Goal: Transaction & Acquisition: Purchase product/service

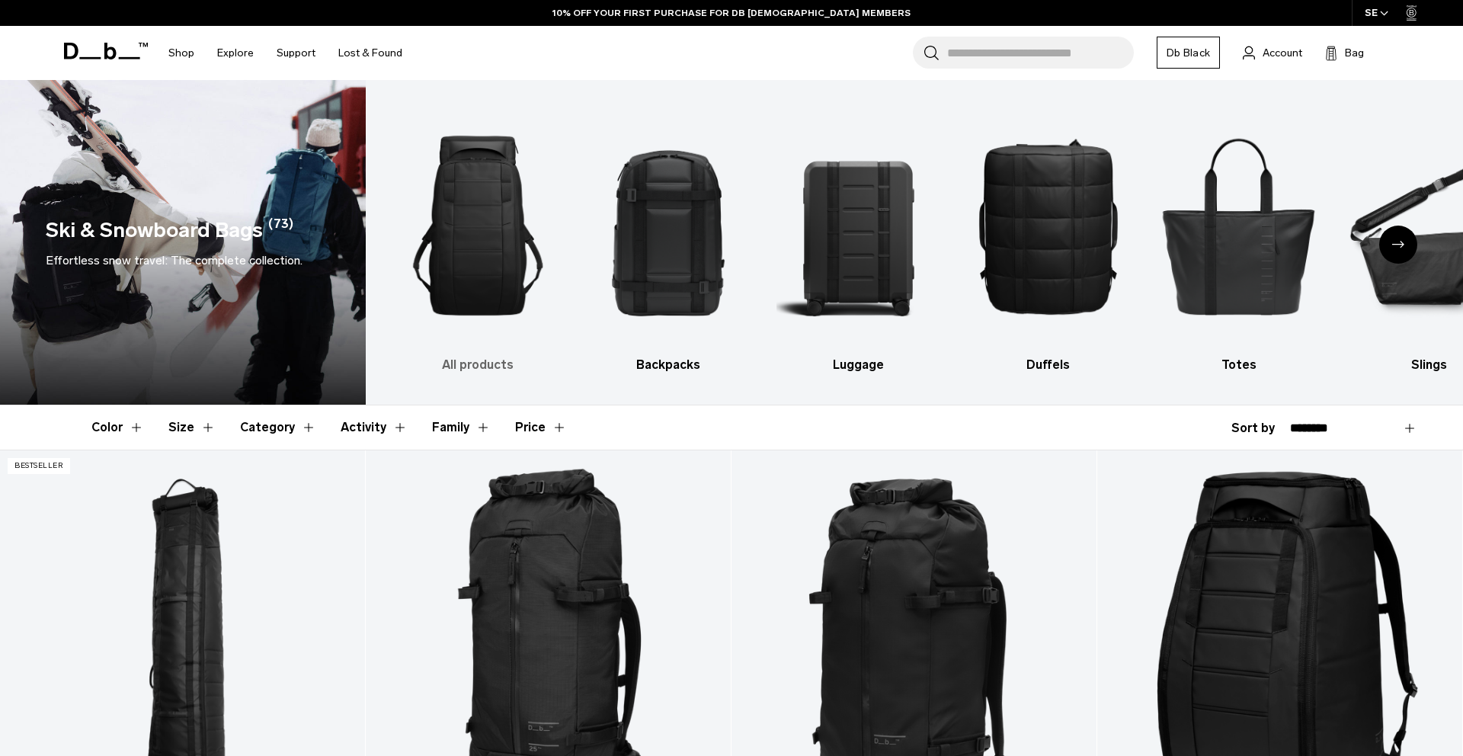
click at [510, 268] on img "1 / 10" at bounding box center [478, 225] width 164 height 245
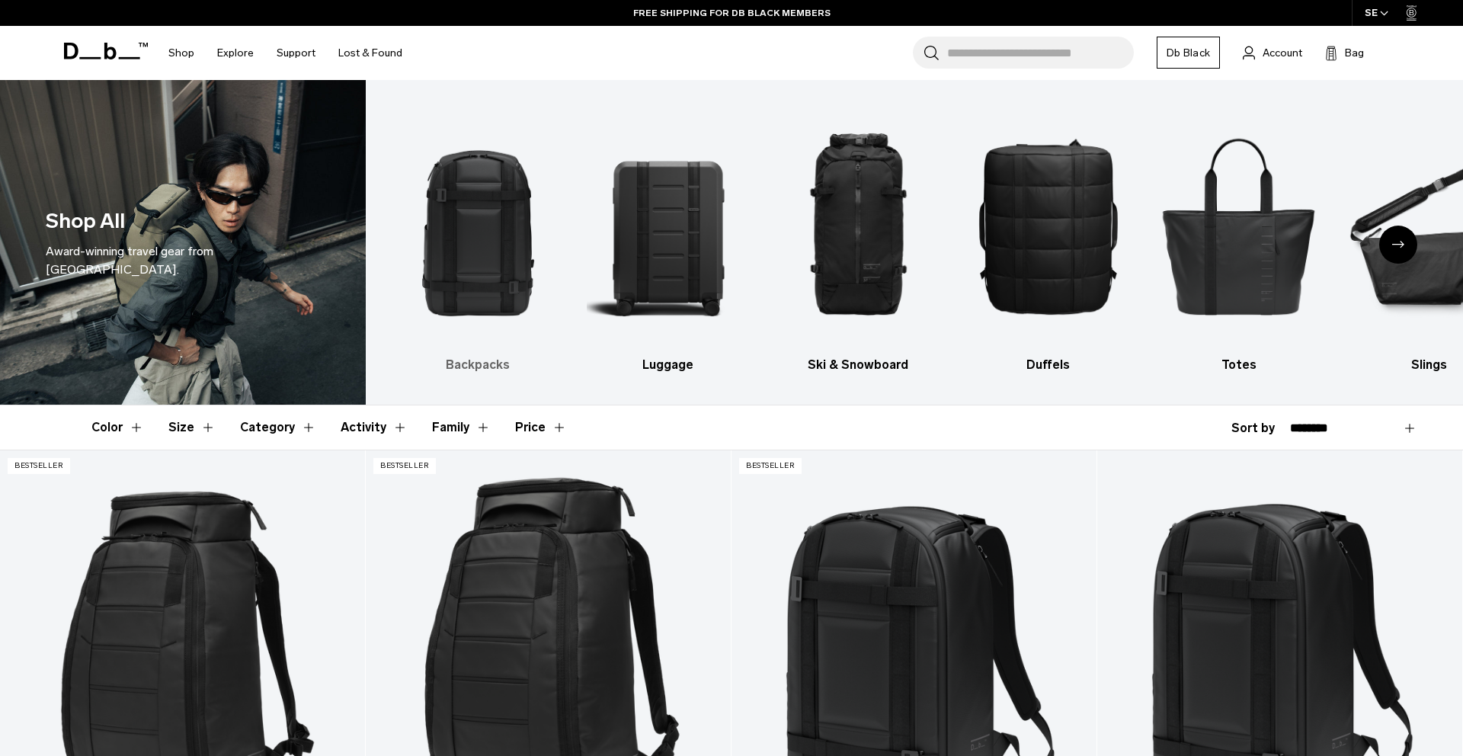
click at [473, 257] on img "1 / 10" at bounding box center [478, 225] width 164 height 245
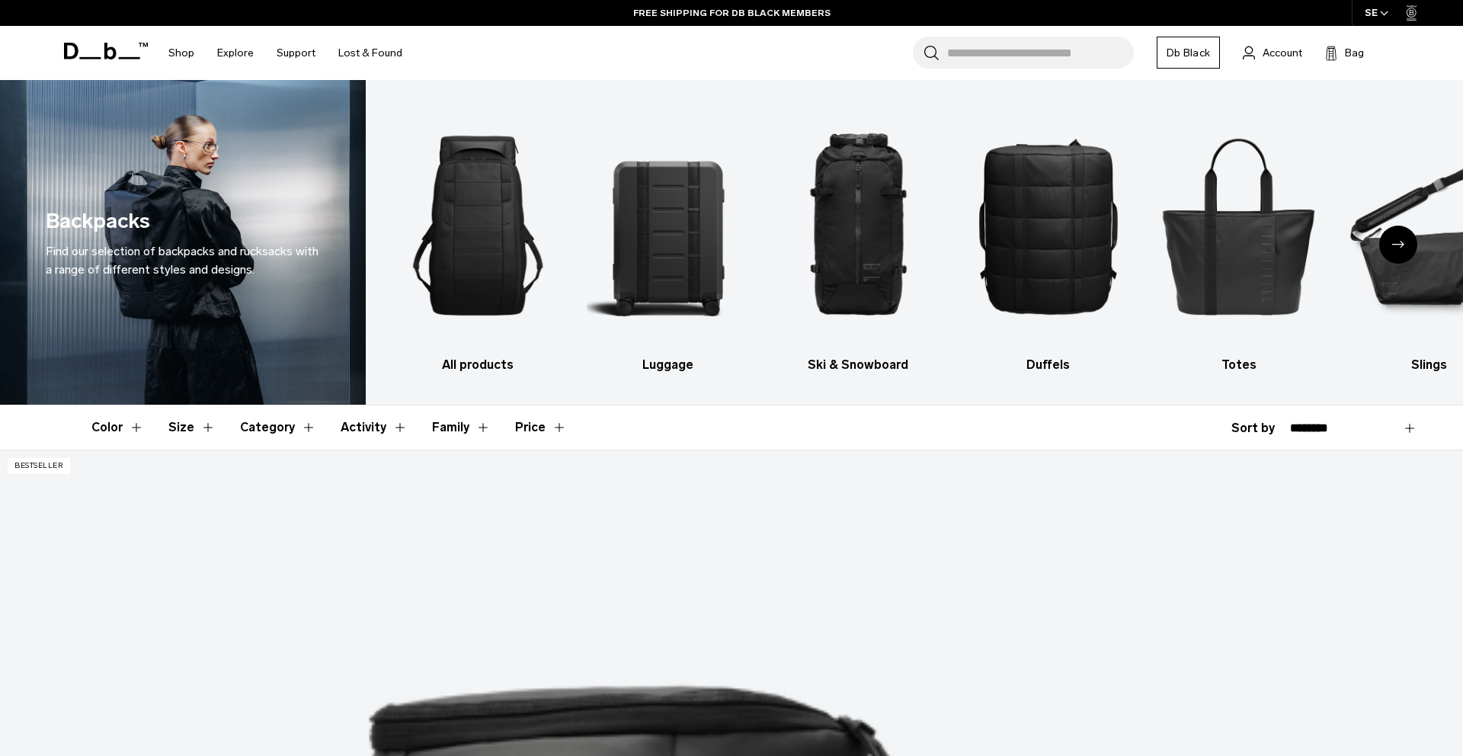
click at [1314, 429] on select "**********" at bounding box center [1353, 428] width 127 height 14
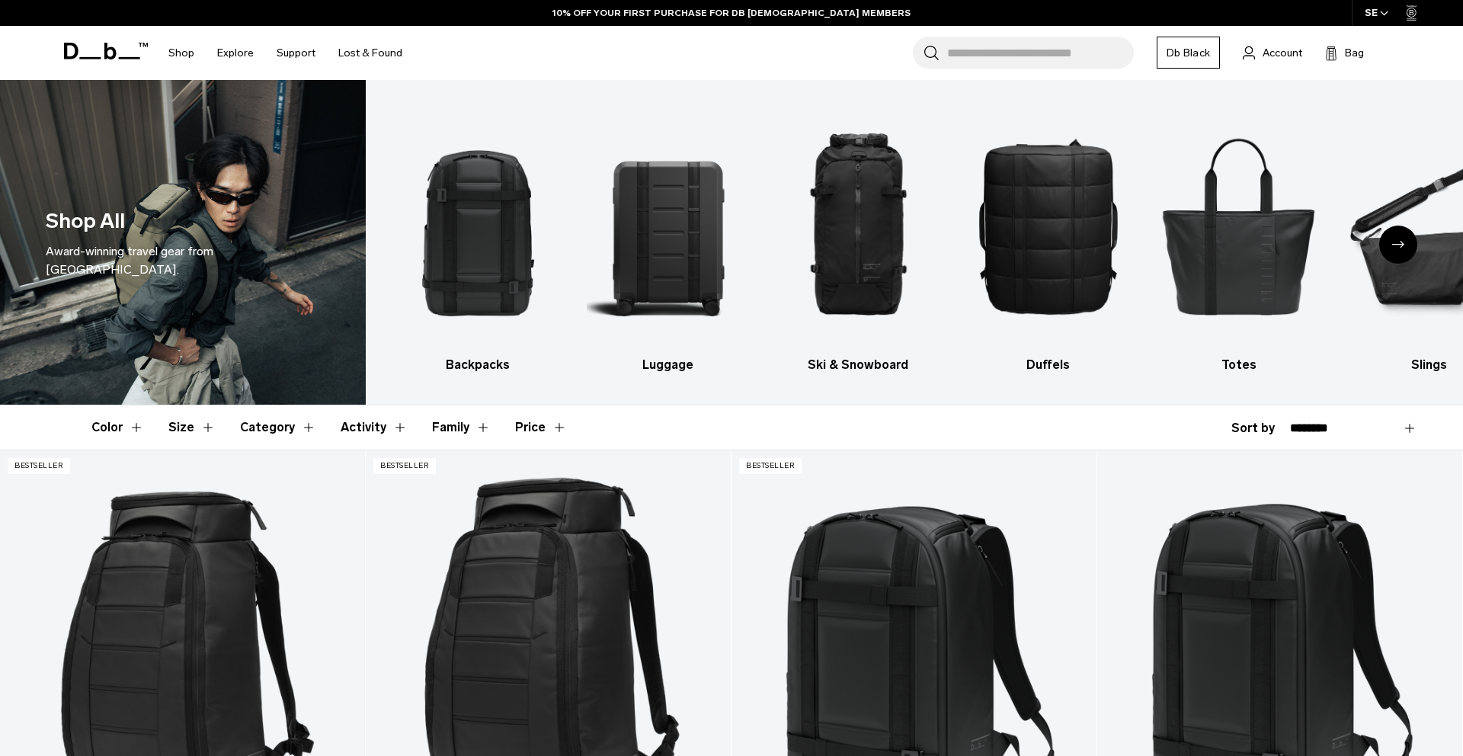
click at [1324, 430] on select "**********" at bounding box center [1353, 428] width 127 height 14
click at [190, 431] on button "Size" at bounding box center [191, 427] width 47 height 44
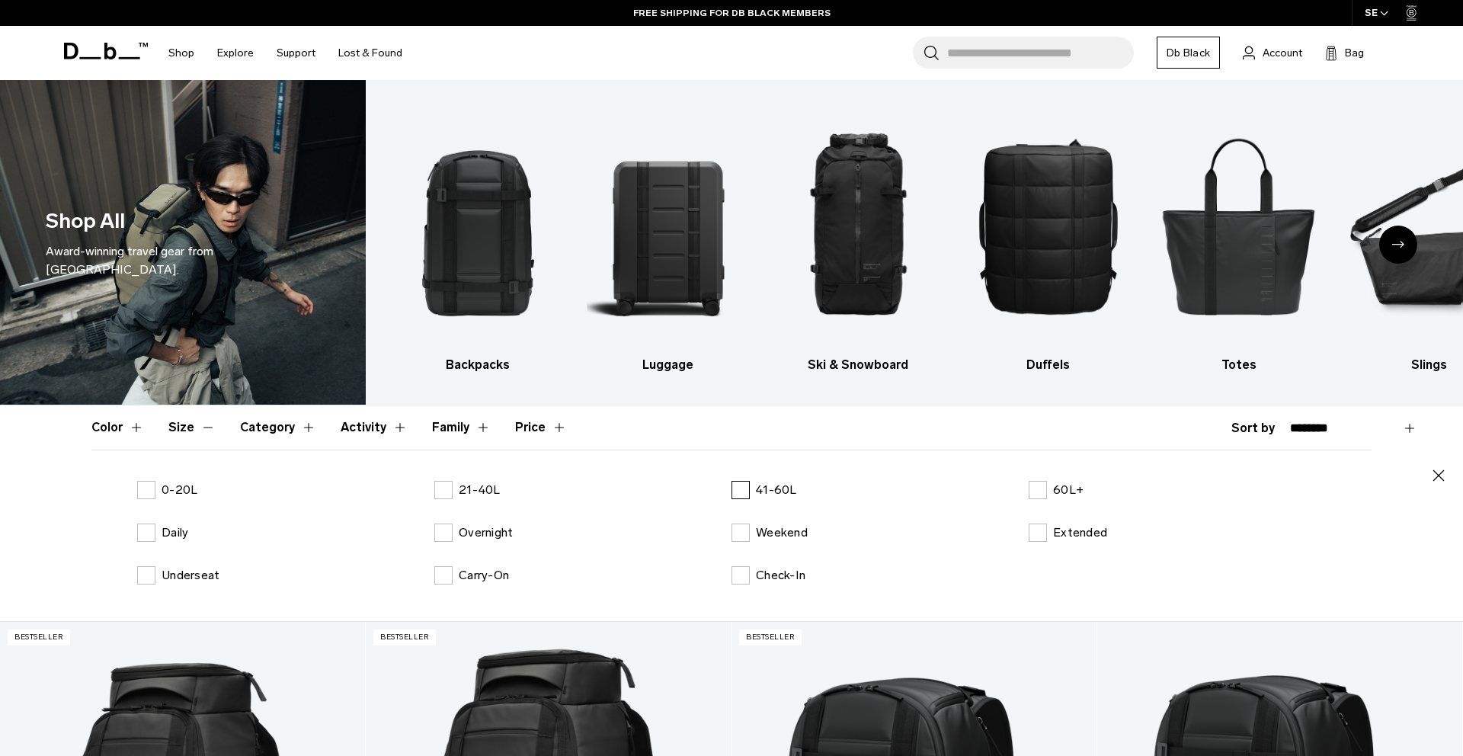
click at [744, 488] on label "41-60L" at bounding box center [765, 490] width 66 height 18
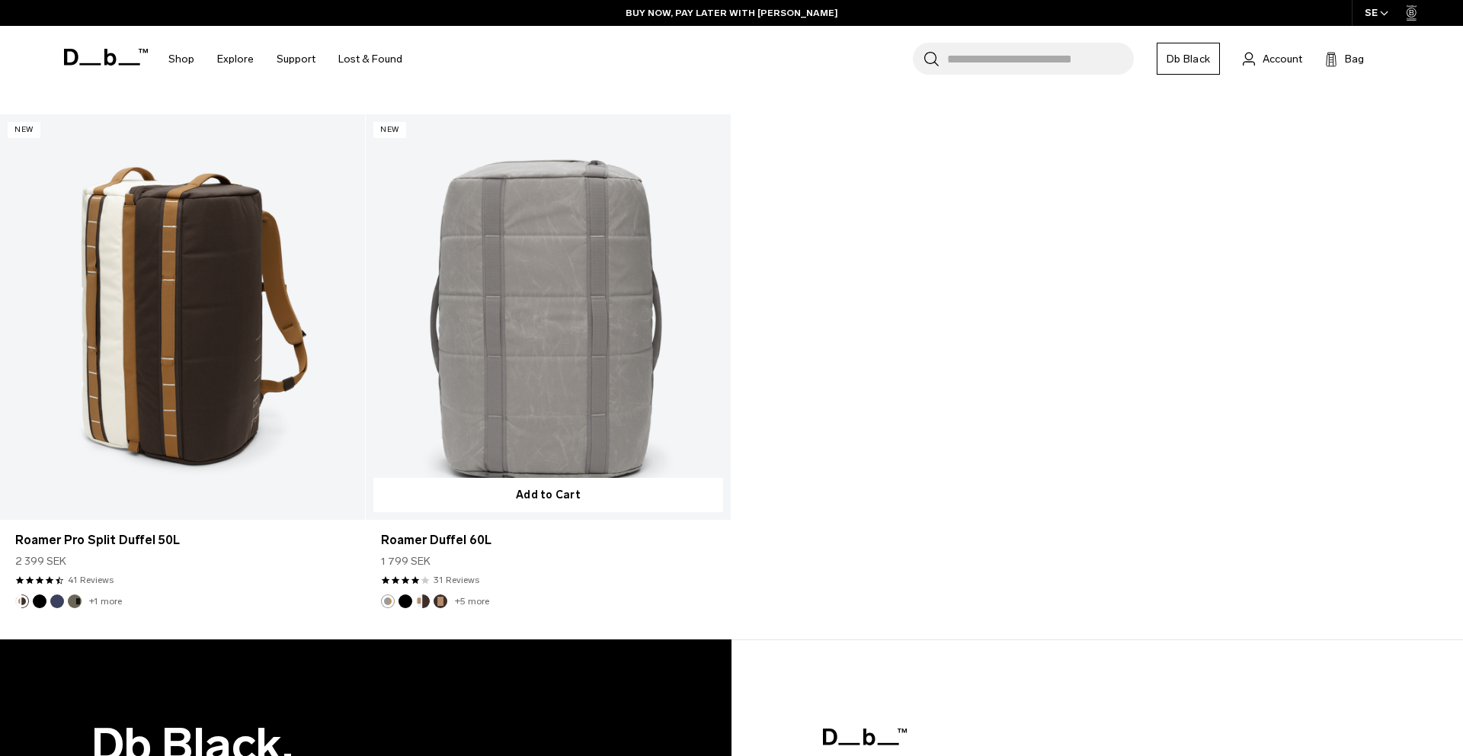
scroll to position [2663, 0]
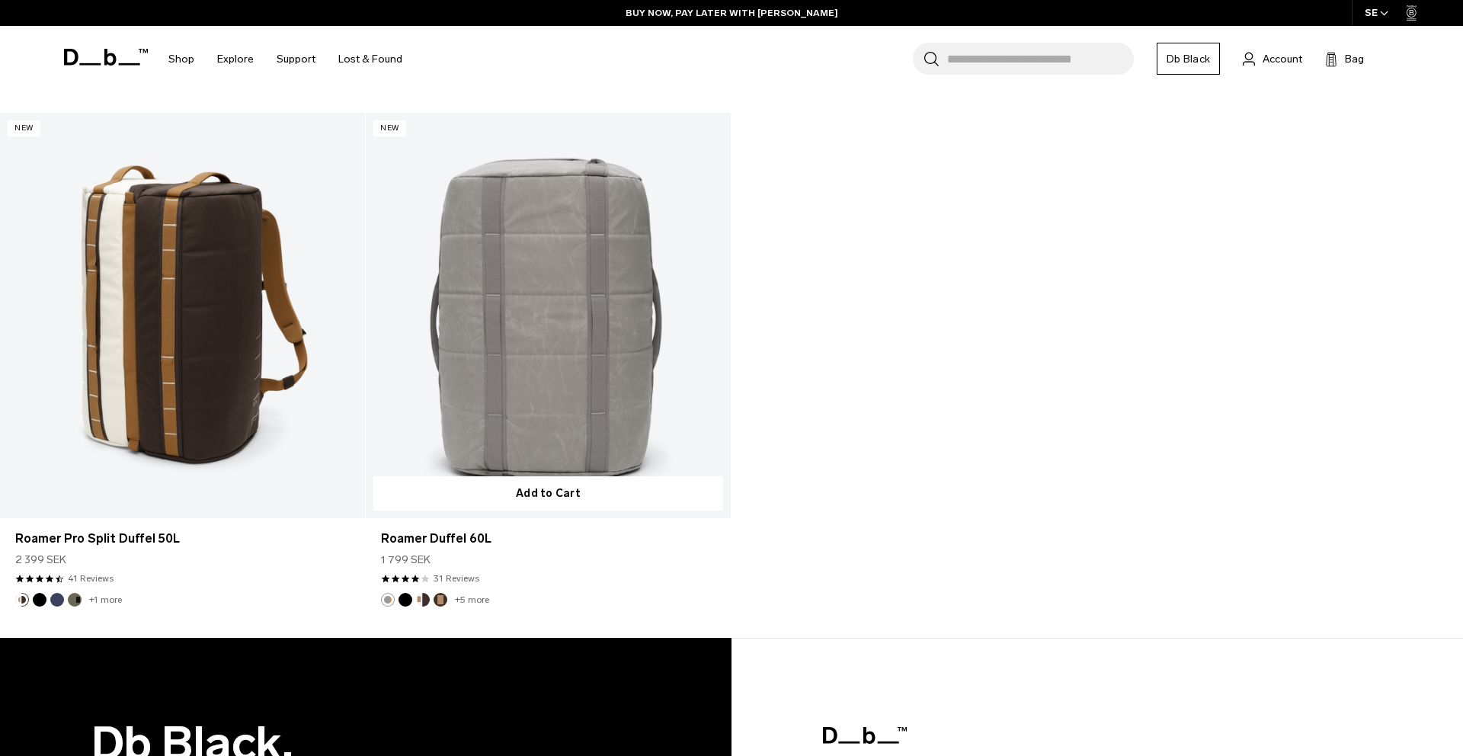
click at [610, 421] on link "Roamer Duffel 60L" at bounding box center [548, 315] width 365 height 405
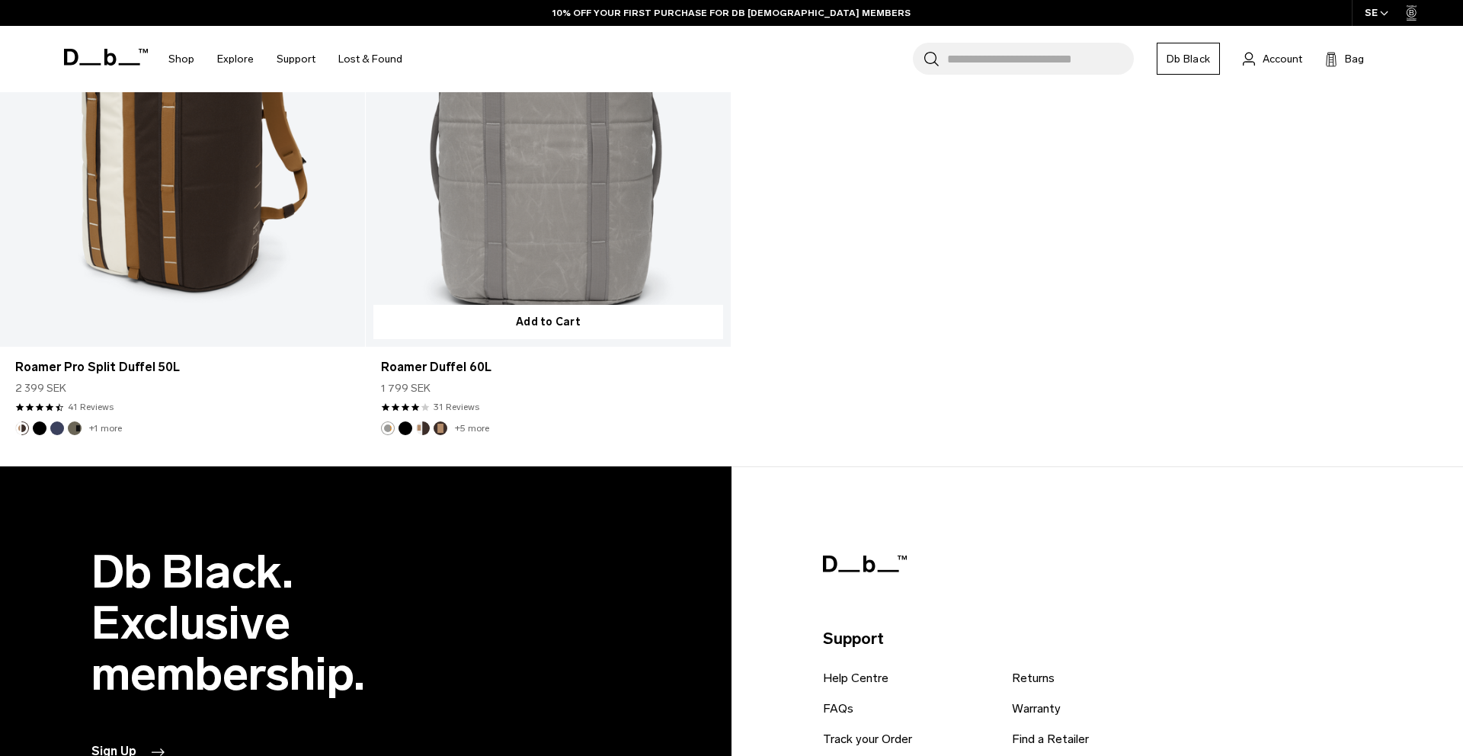
scroll to position [2492, 0]
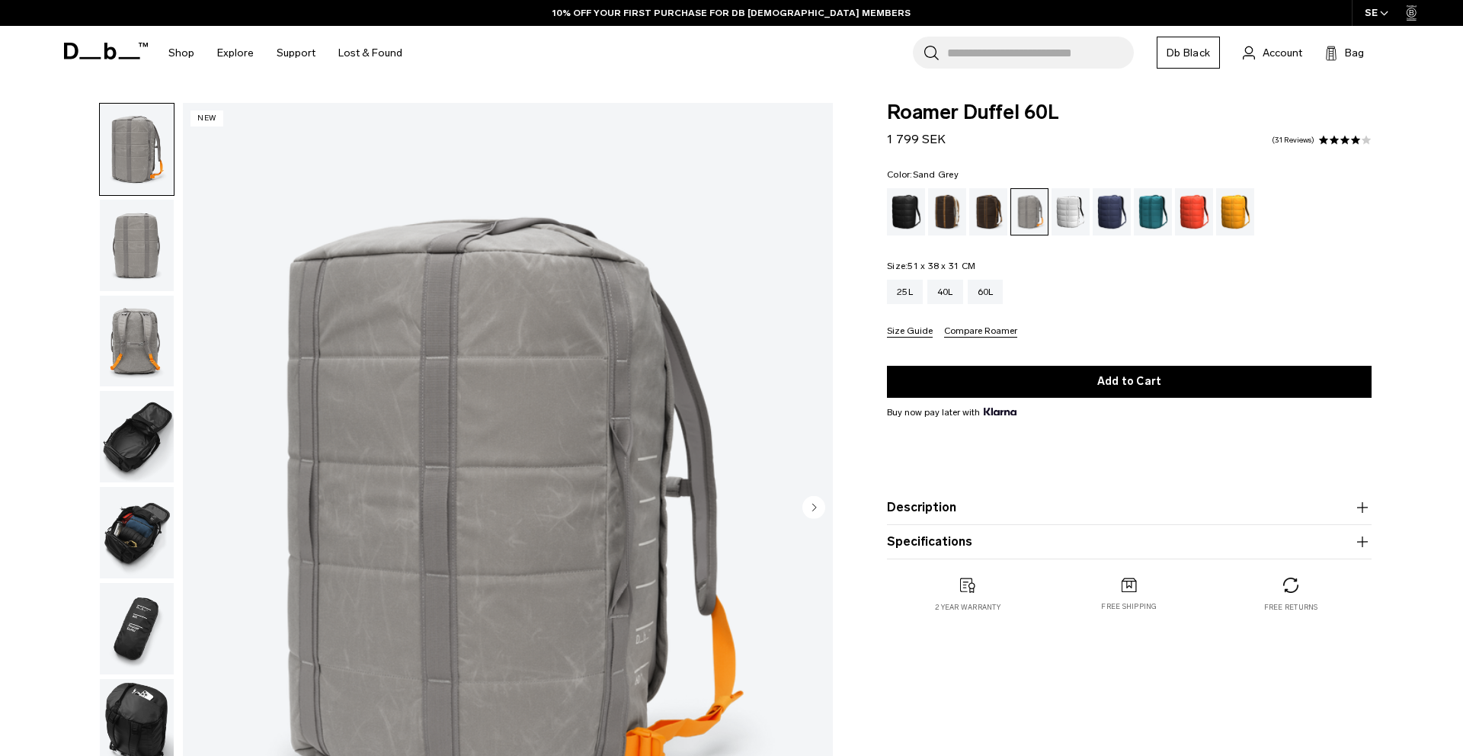
click at [133, 248] on img "button" at bounding box center [137, 245] width 74 height 91
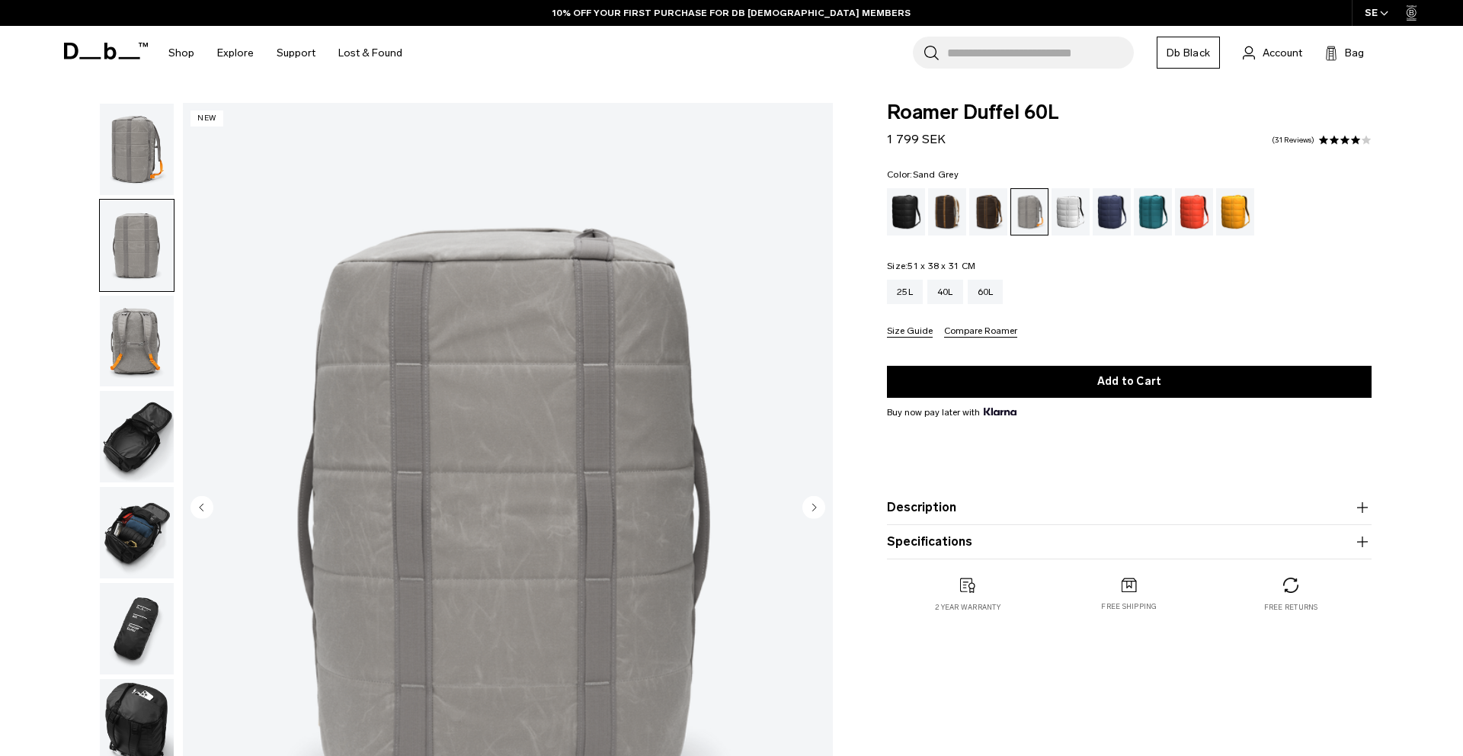
click at [139, 337] on img "button" at bounding box center [137, 341] width 74 height 91
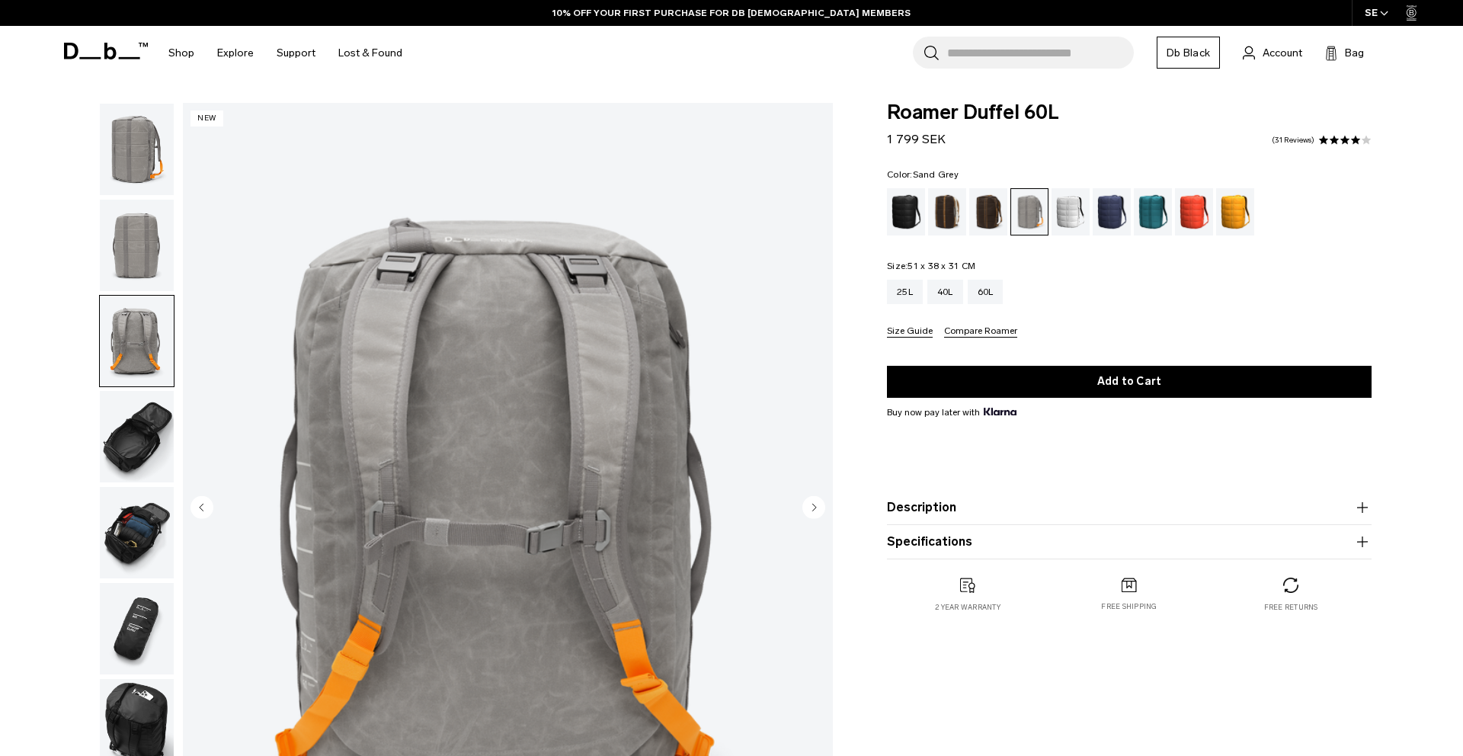
click at [154, 418] on img "button" at bounding box center [137, 436] width 74 height 91
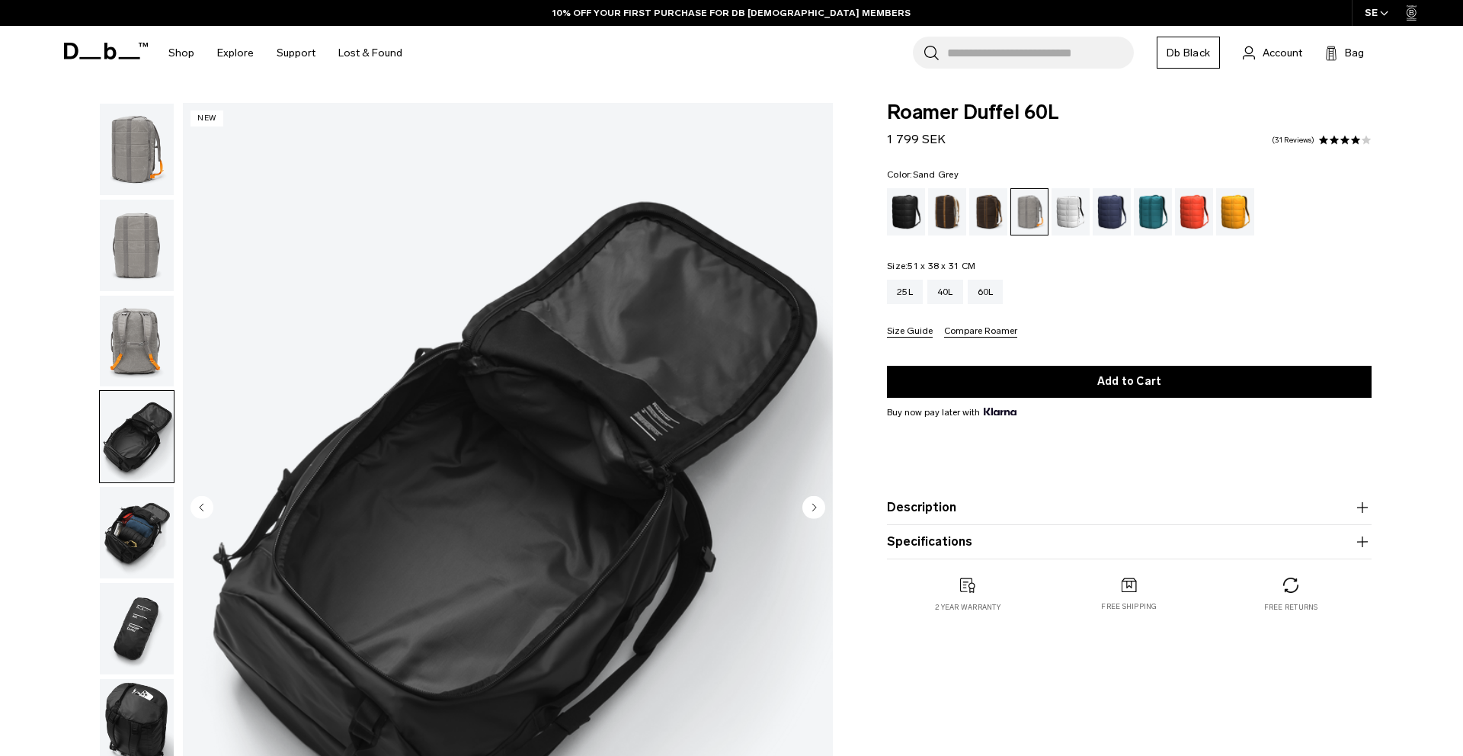
click at [140, 526] on img "button" at bounding box center [137, 532] width 74 height 91
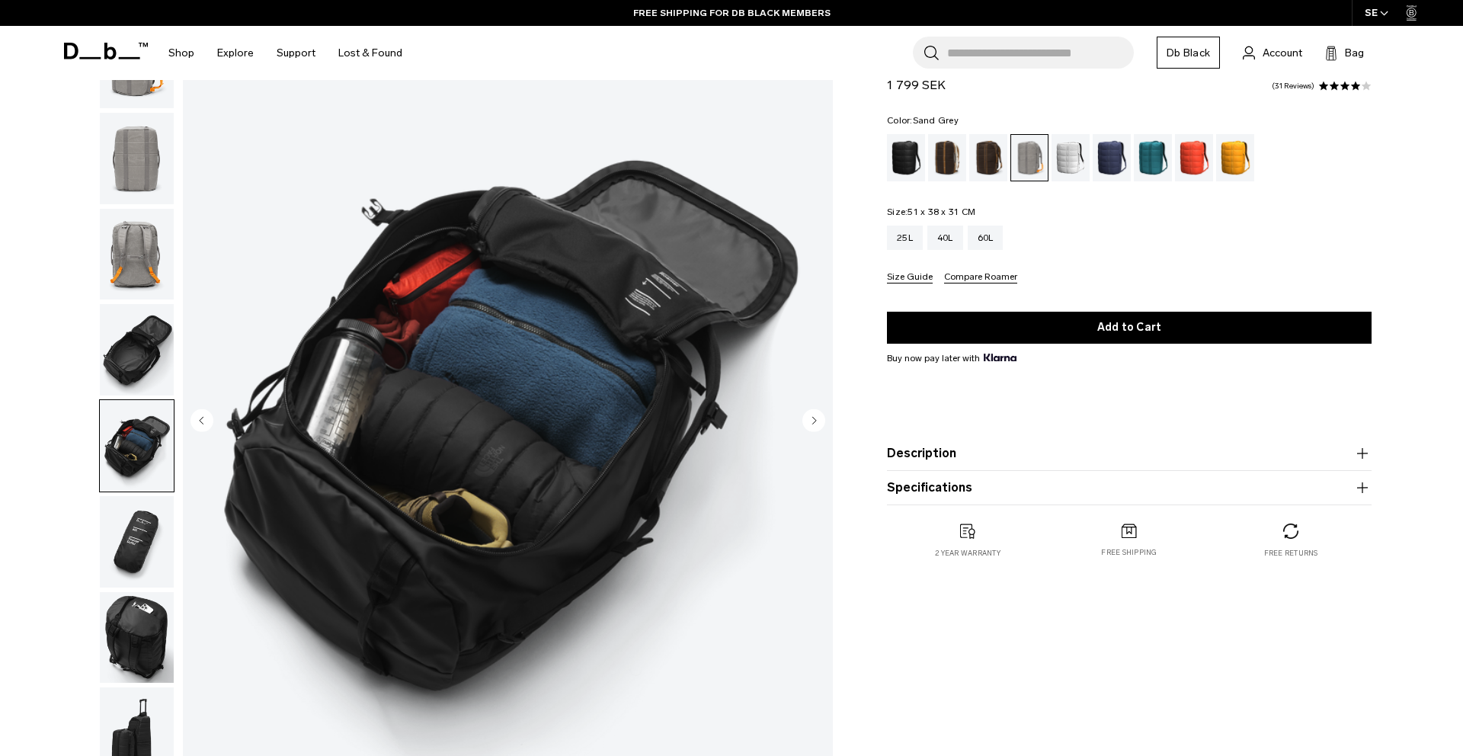
scroll to position [92, 0]
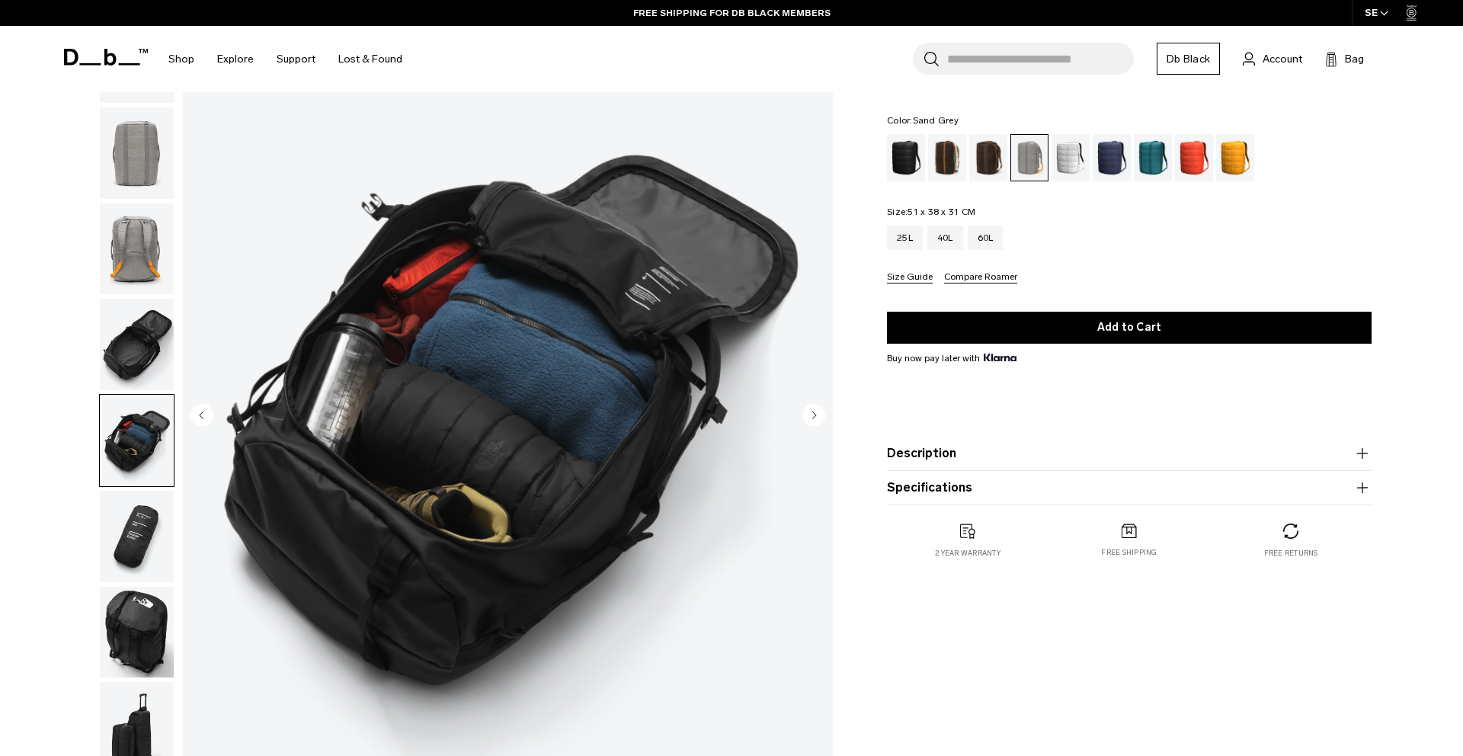
click at [136, 466] on img "button" at bounding box center [137, 440] width 74 height 91
click at [138, 516] on img "button" at bounding box center [137, 536] width 74 height 91
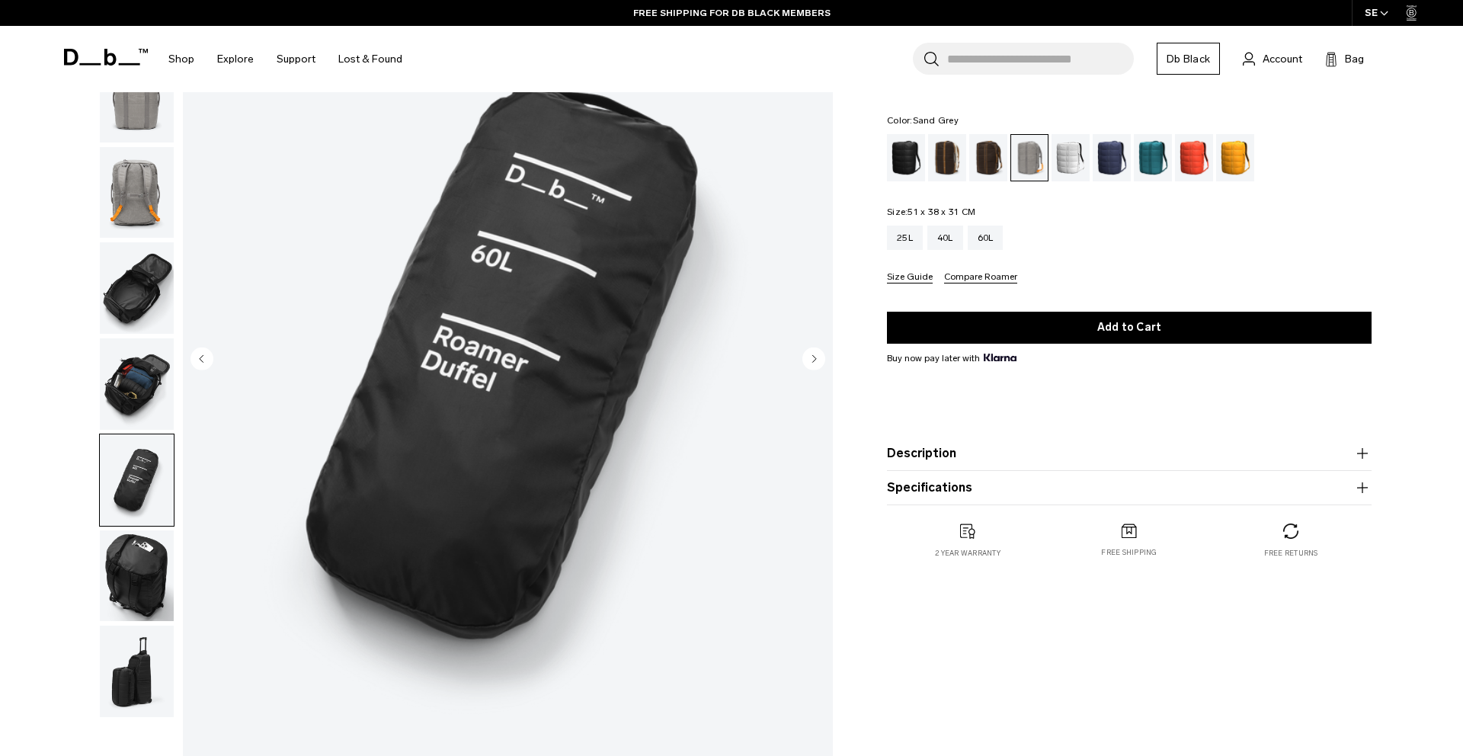
scroll to position [152, 0]
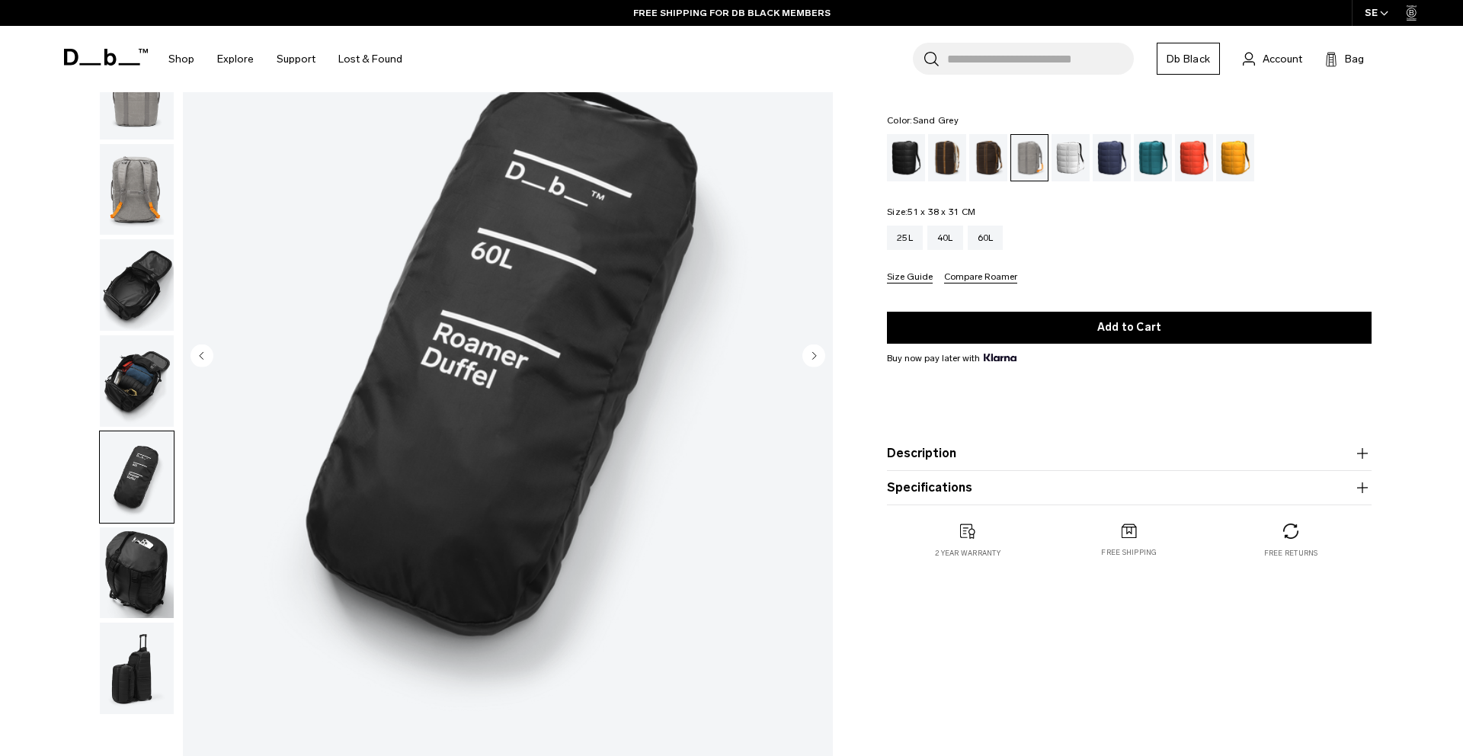
click at [136, 549] on img "button" at bounding box center [137, 572] width 74 height 91
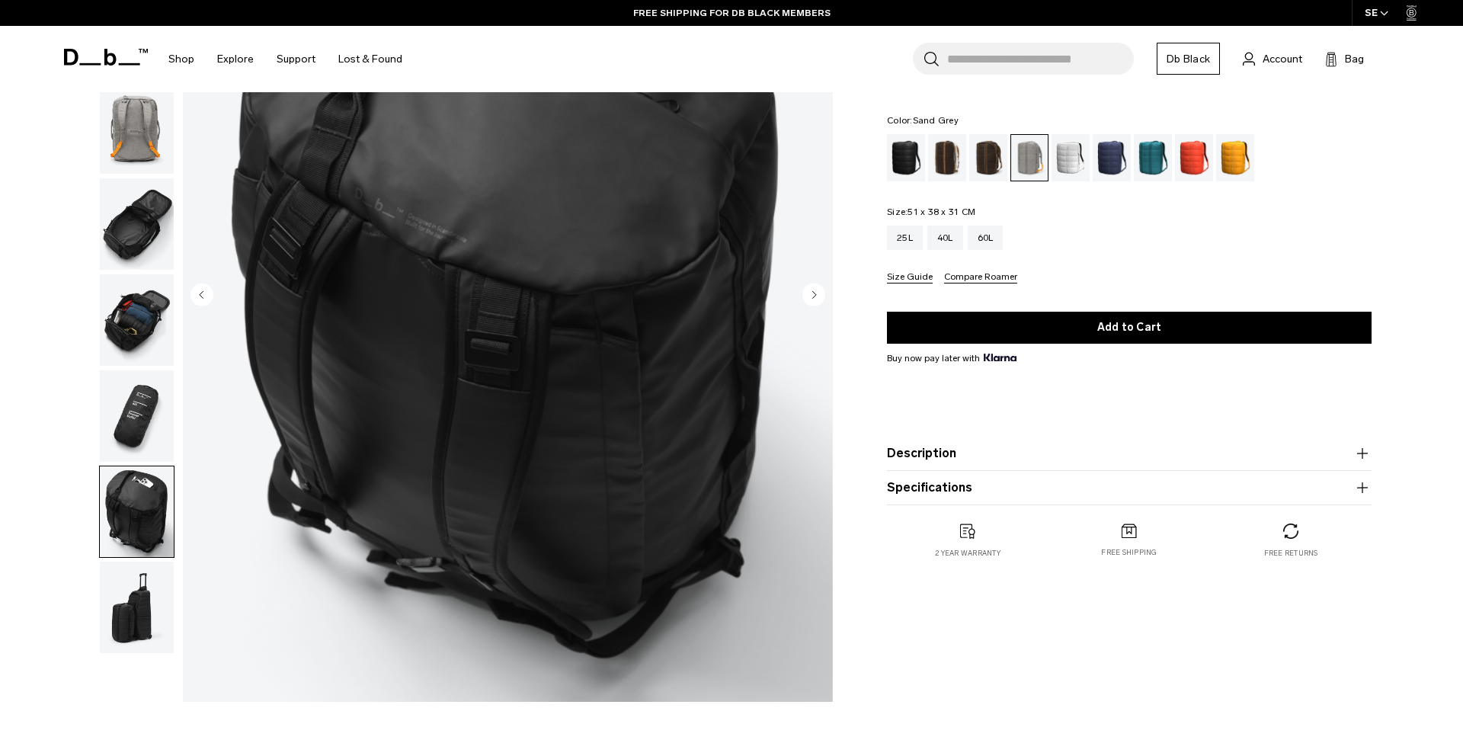
scroll to position [216, 0]
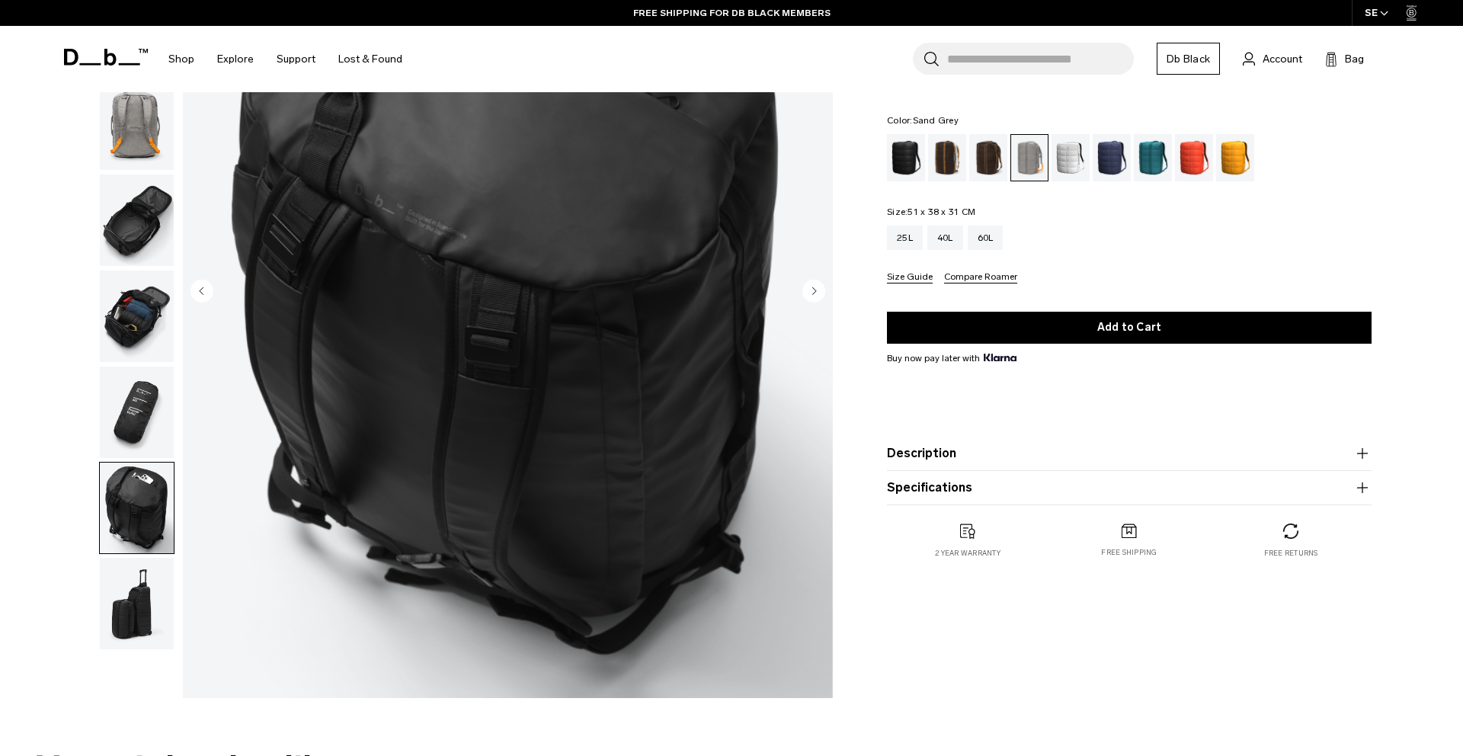
click at [133, 601] on img "button" at bounding box center [137, 603] width 74 height 91
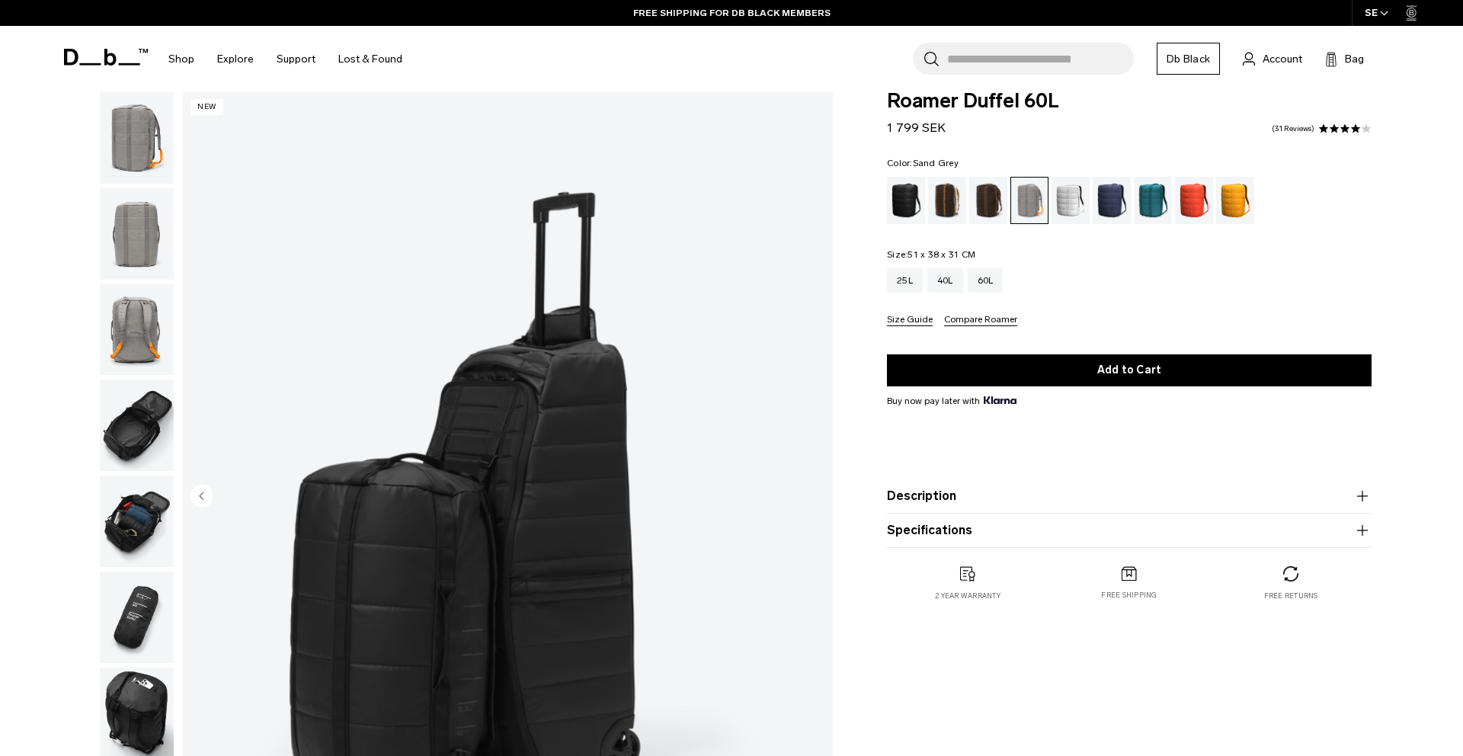
scroll to position [0, 0]
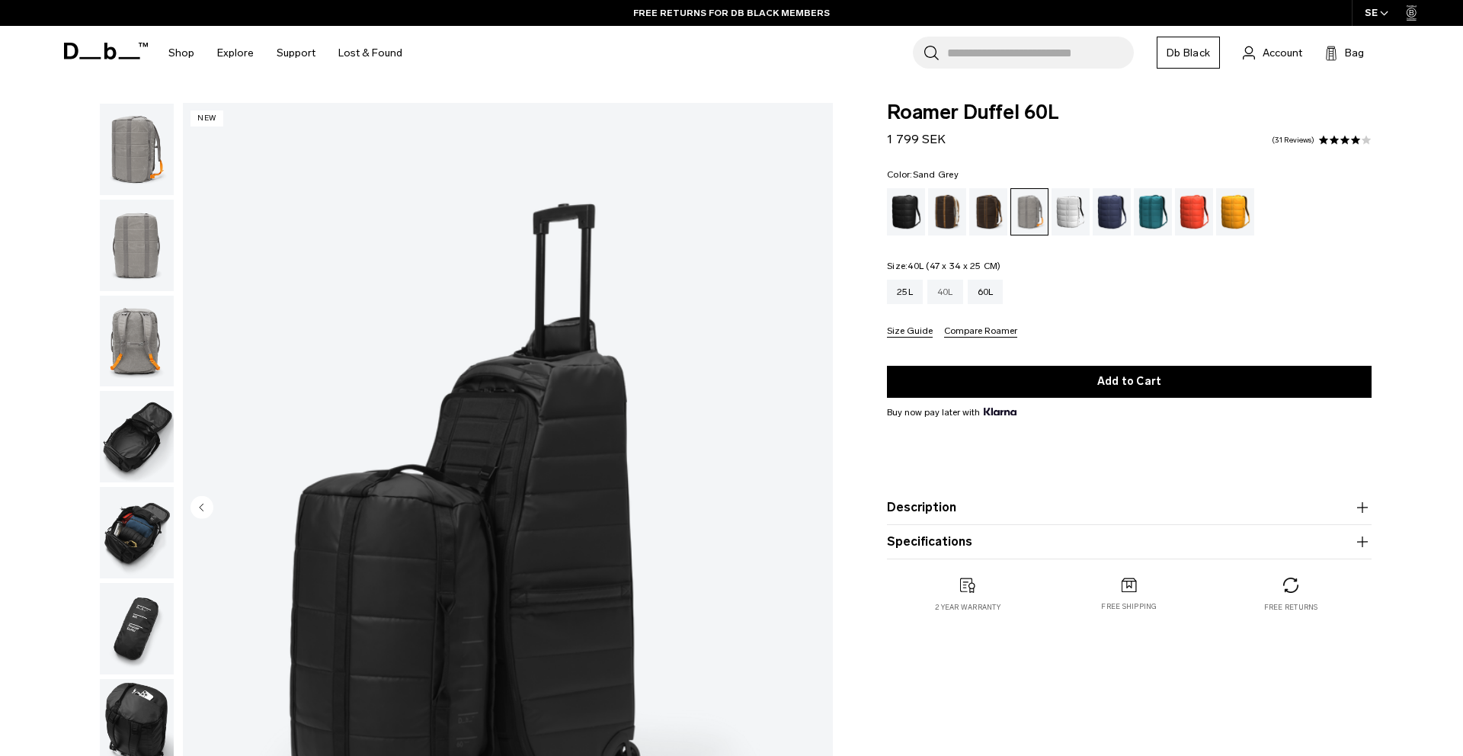
click at [951, 299] on div "40L" at bounding box center [945, 292] width 36 height 24
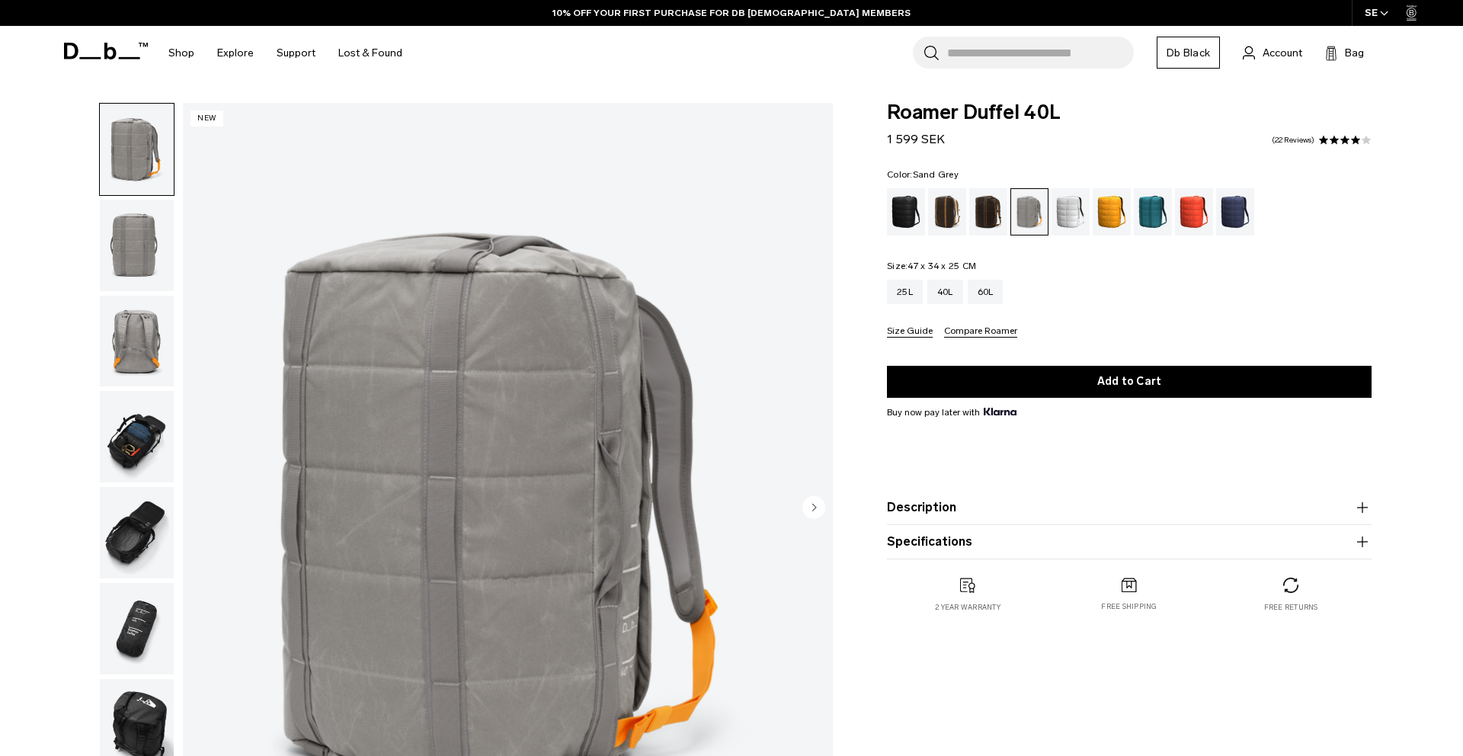
click at [150, 241] on img "button" at bounding box center [137, 245] width 74 height 91
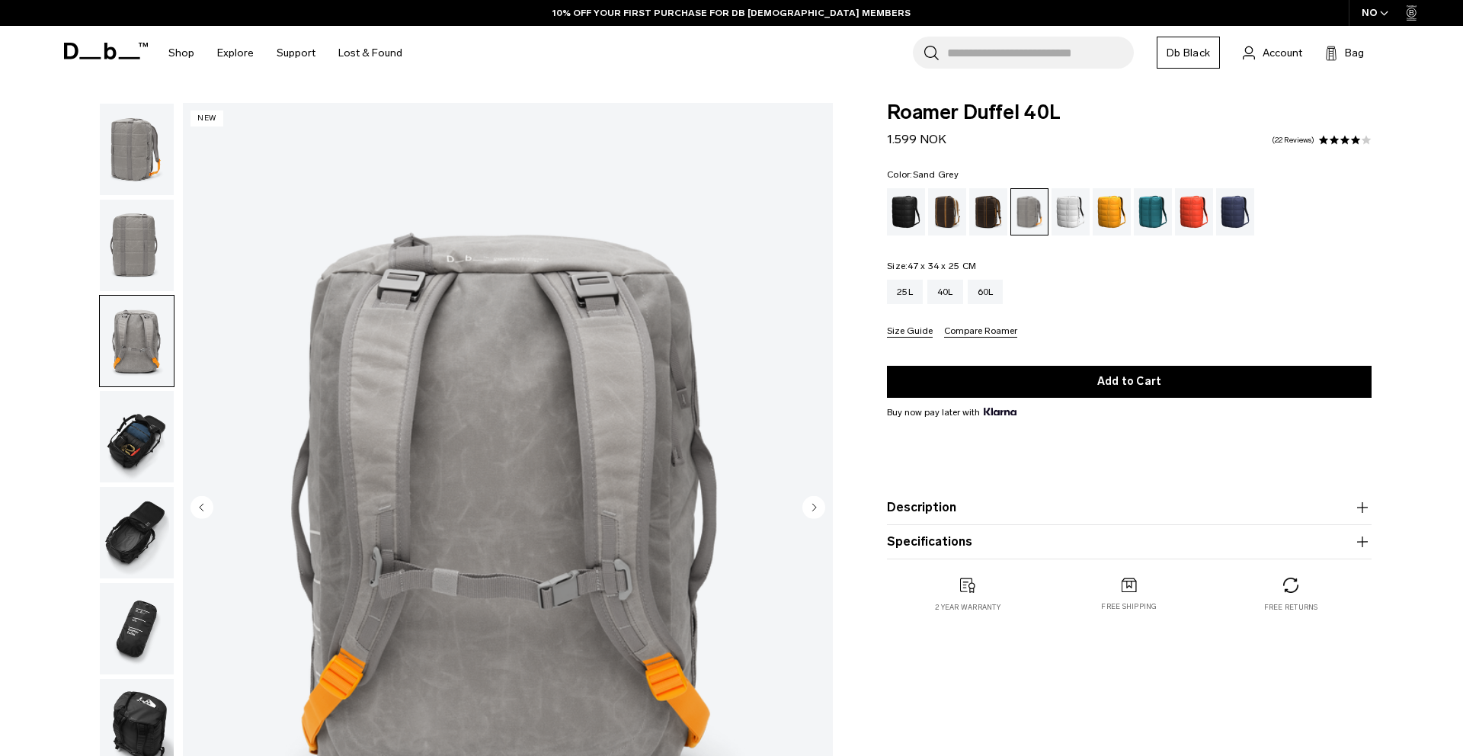
click at [133, 424] on img "button" at bounding box center [137, 436] width 74 height 91
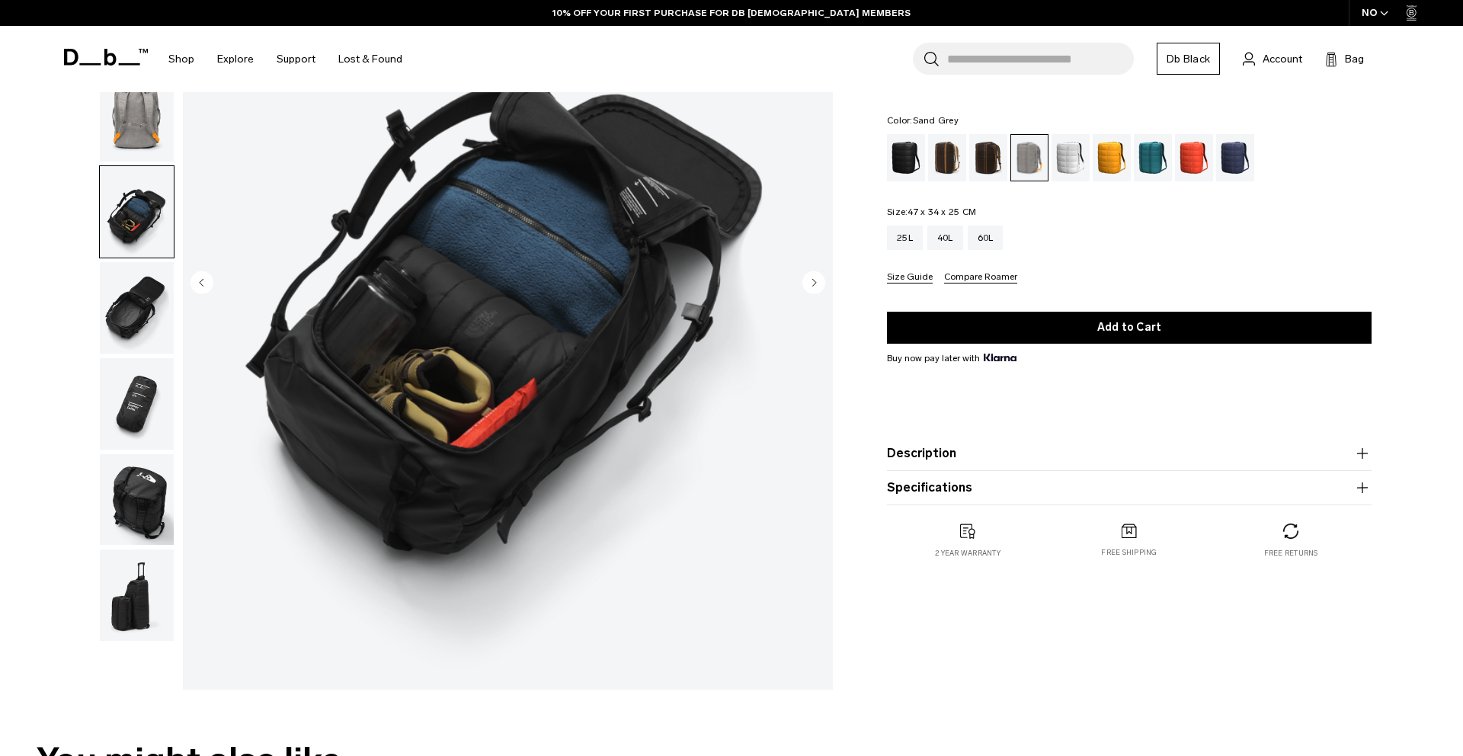
scroll to position [247, 0]
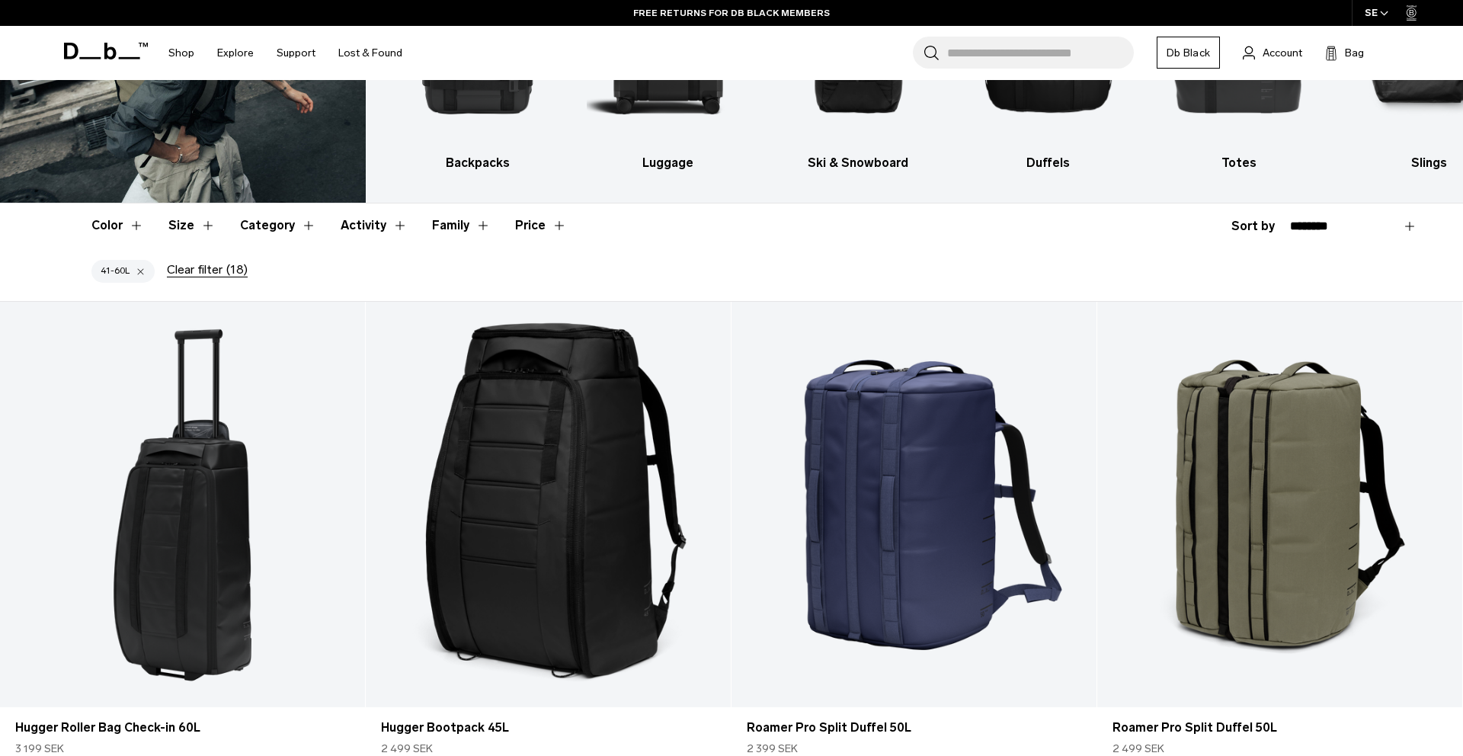
scroll to position [323, 0]
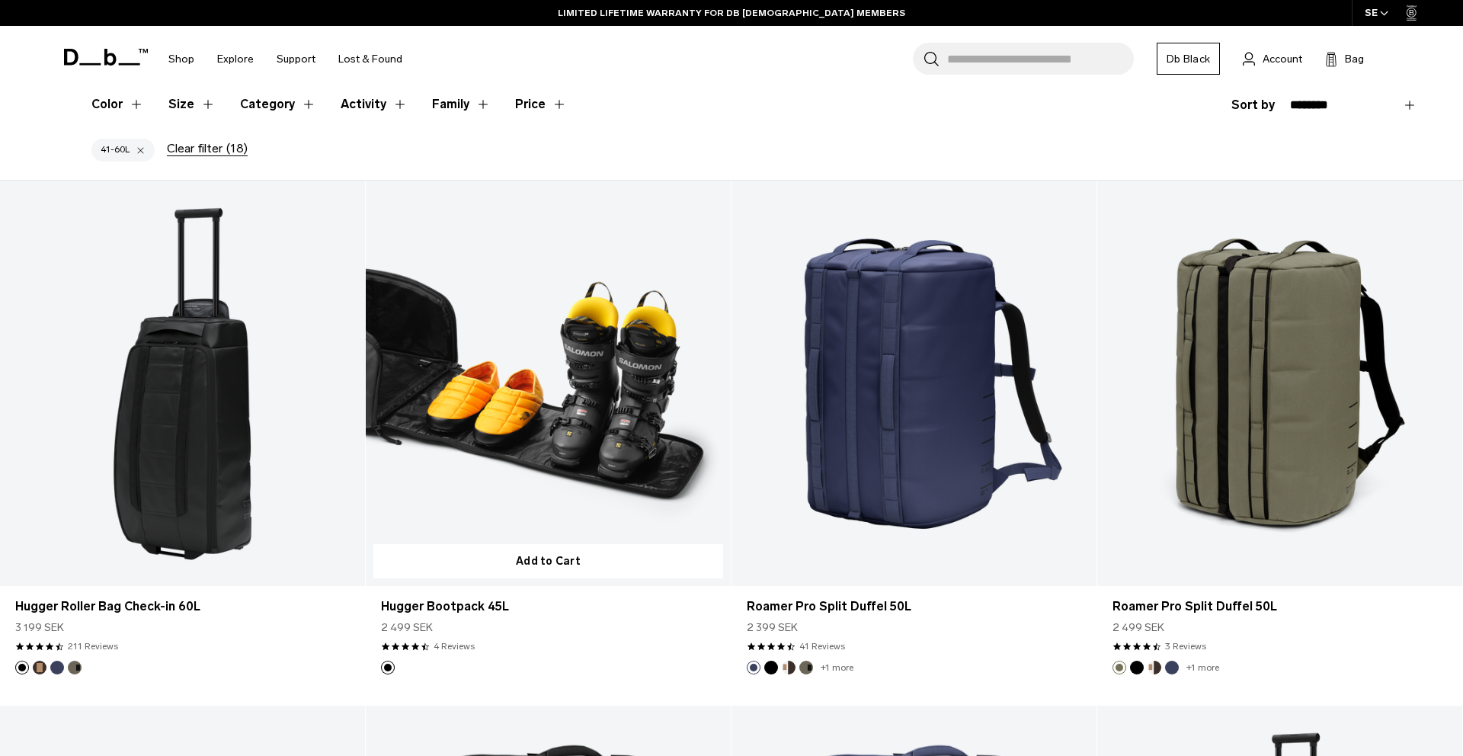
click at [528, 335] on link "Hugger Bootpack 45L" at bounding box center [548, 383] width 365 height 405
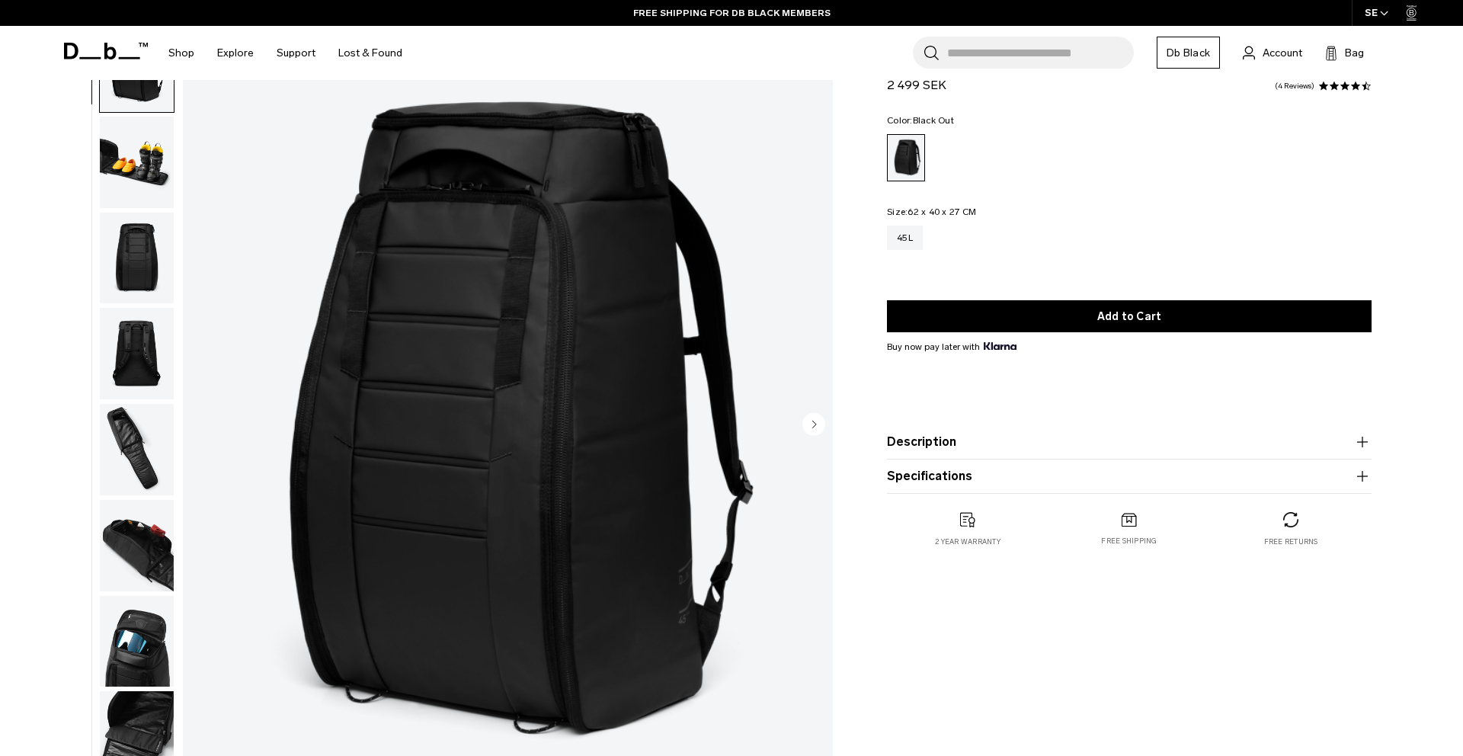
scroll to position [200, 0]
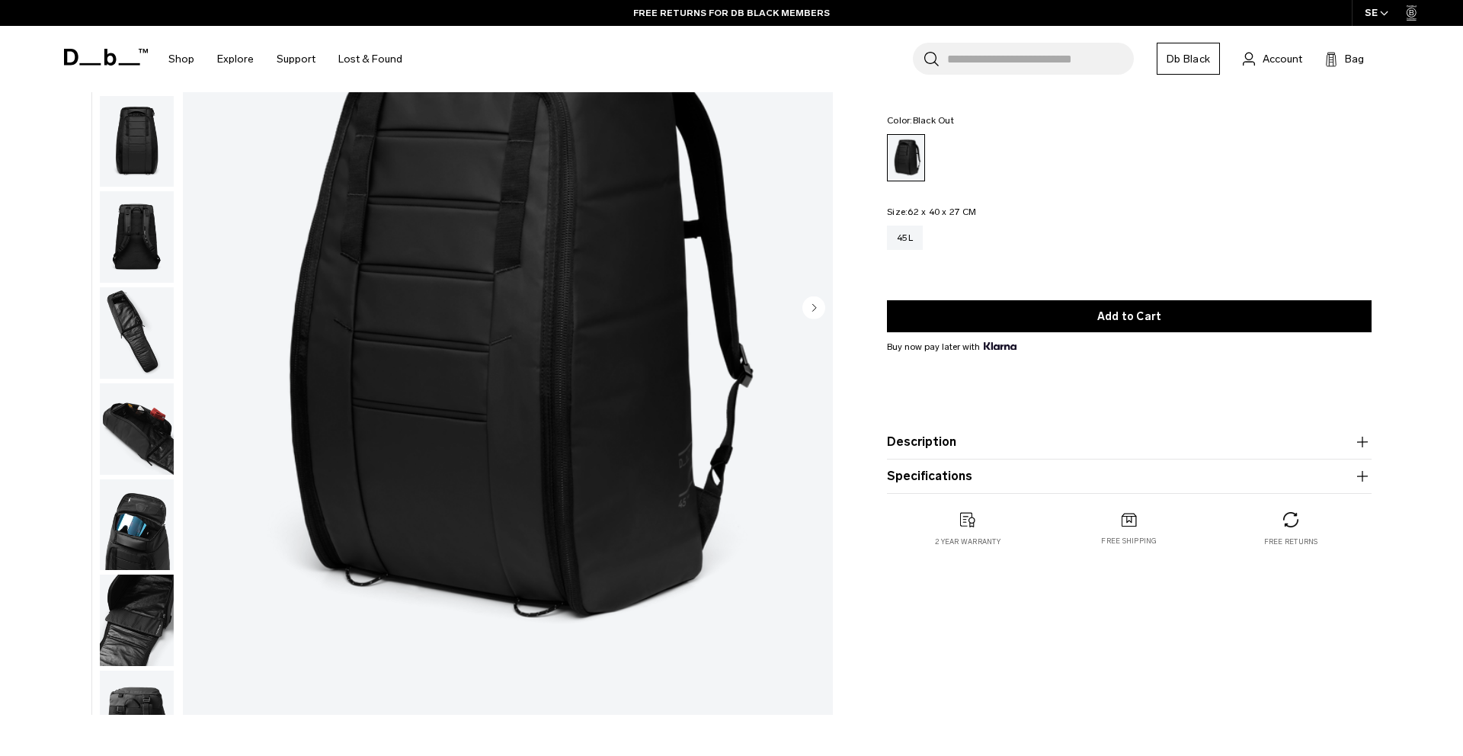
click at [137, 238] on img "button" at bounding box center [137, 236] width 74 height 91
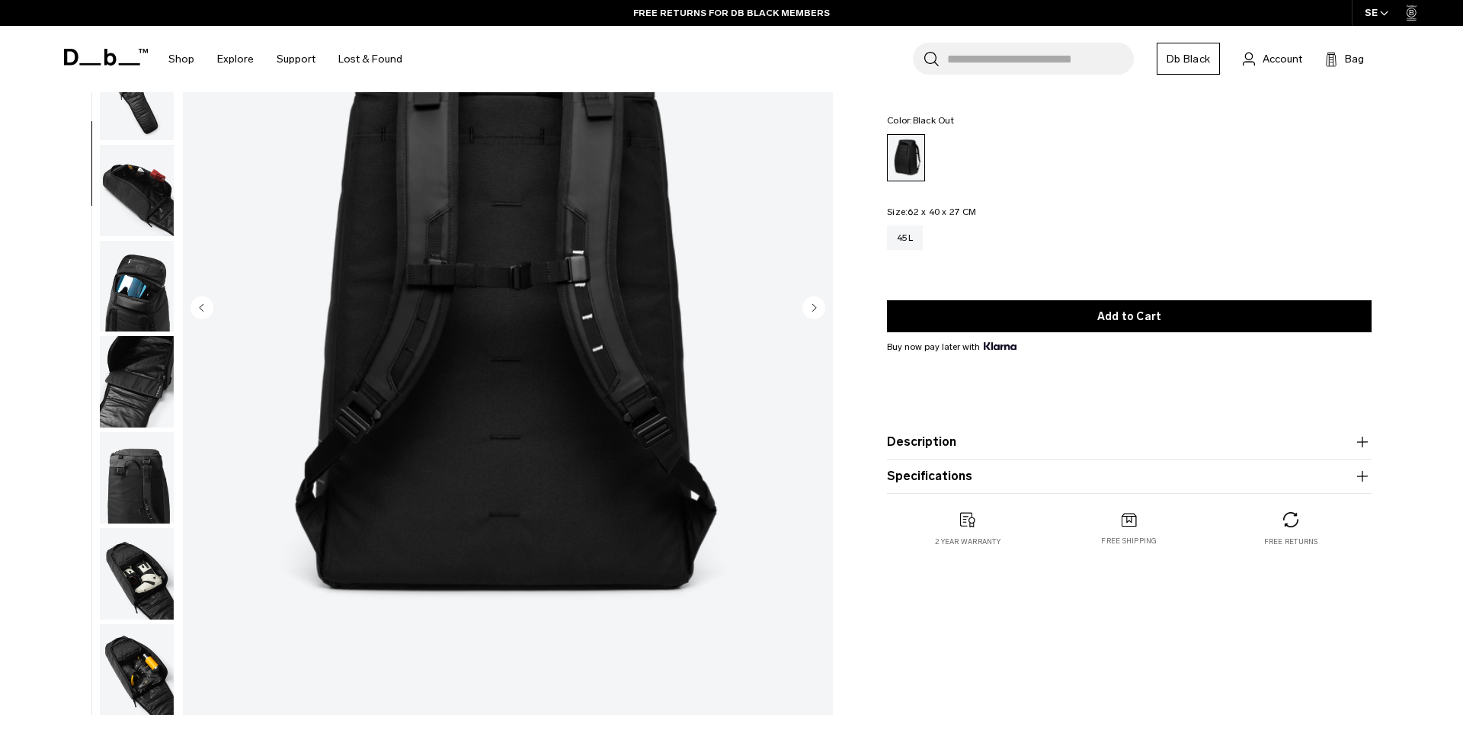
scroll to position [240, 0]
click at [136, 276] on img "button" at bounding box center [137, 284] width 74 height 91
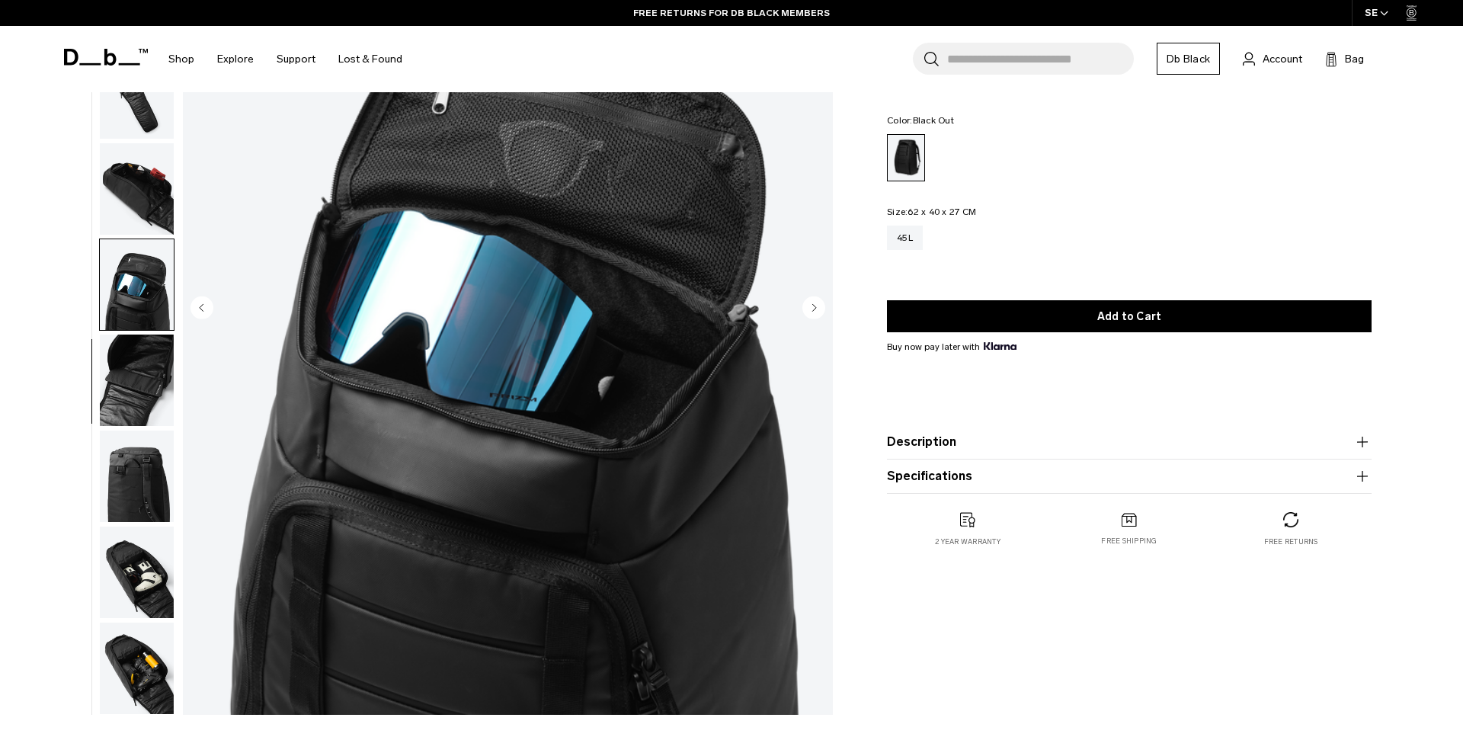
click at [136, 345] on img "button" at bounding box center [137, 380] width 74 height 91
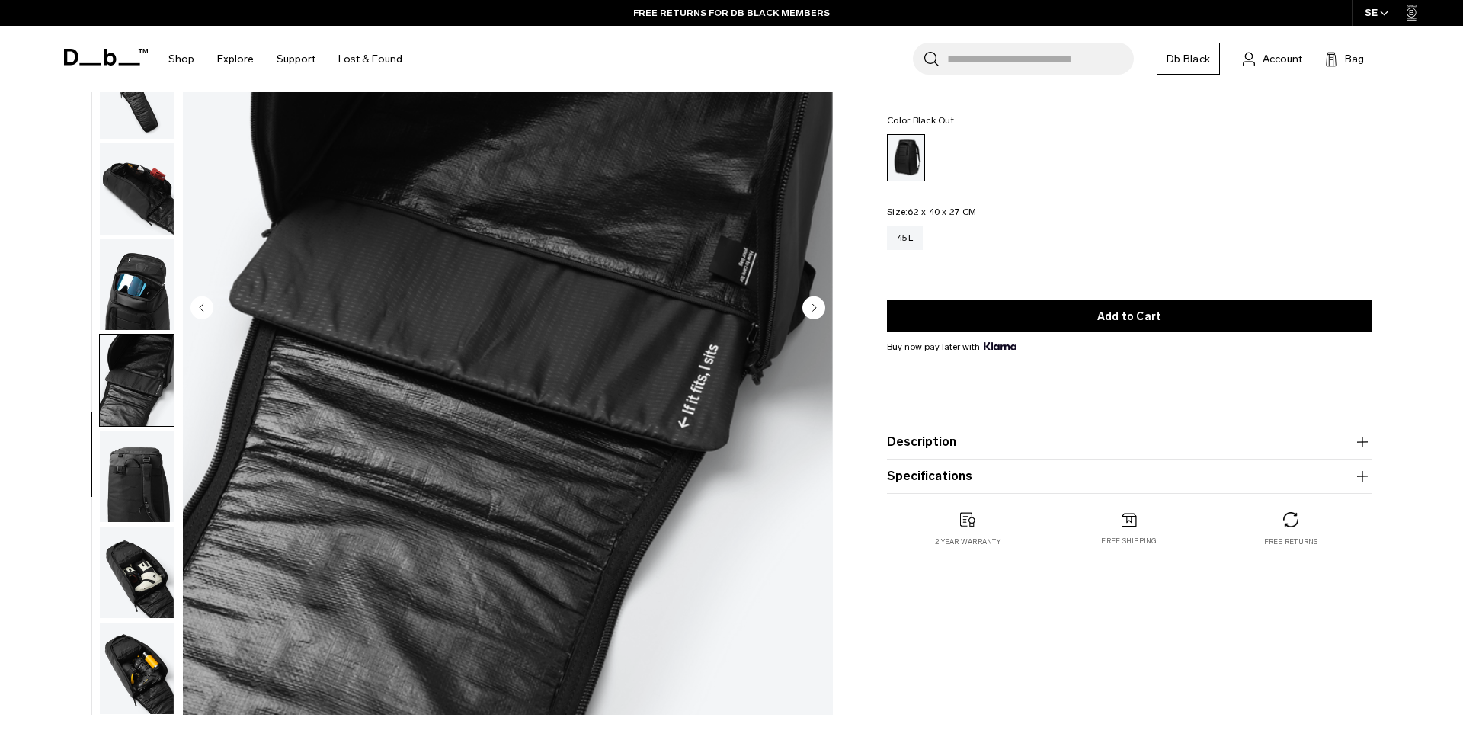
click at [133, 448] on img "button" at bounding box center [137, 476] width 74 height 91
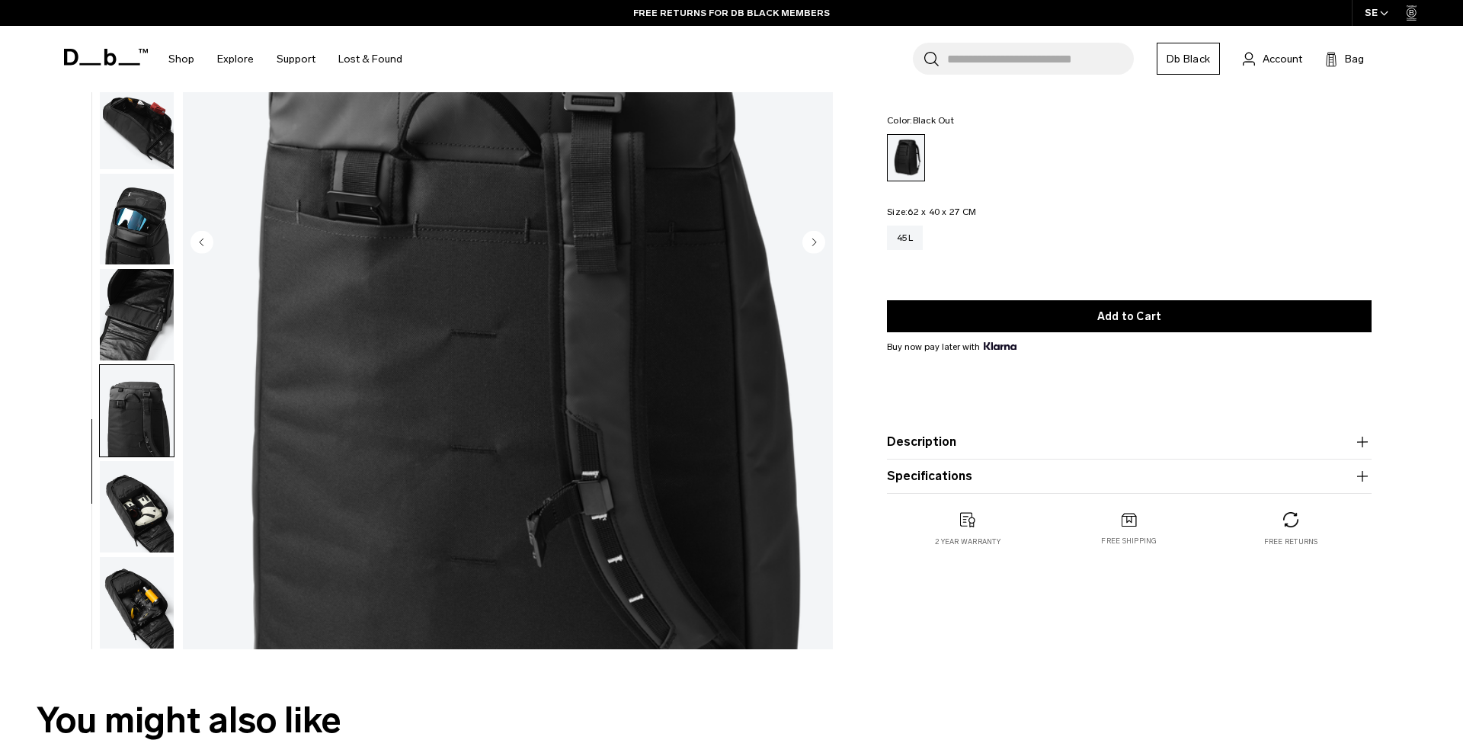
scroll to position [295, 0]
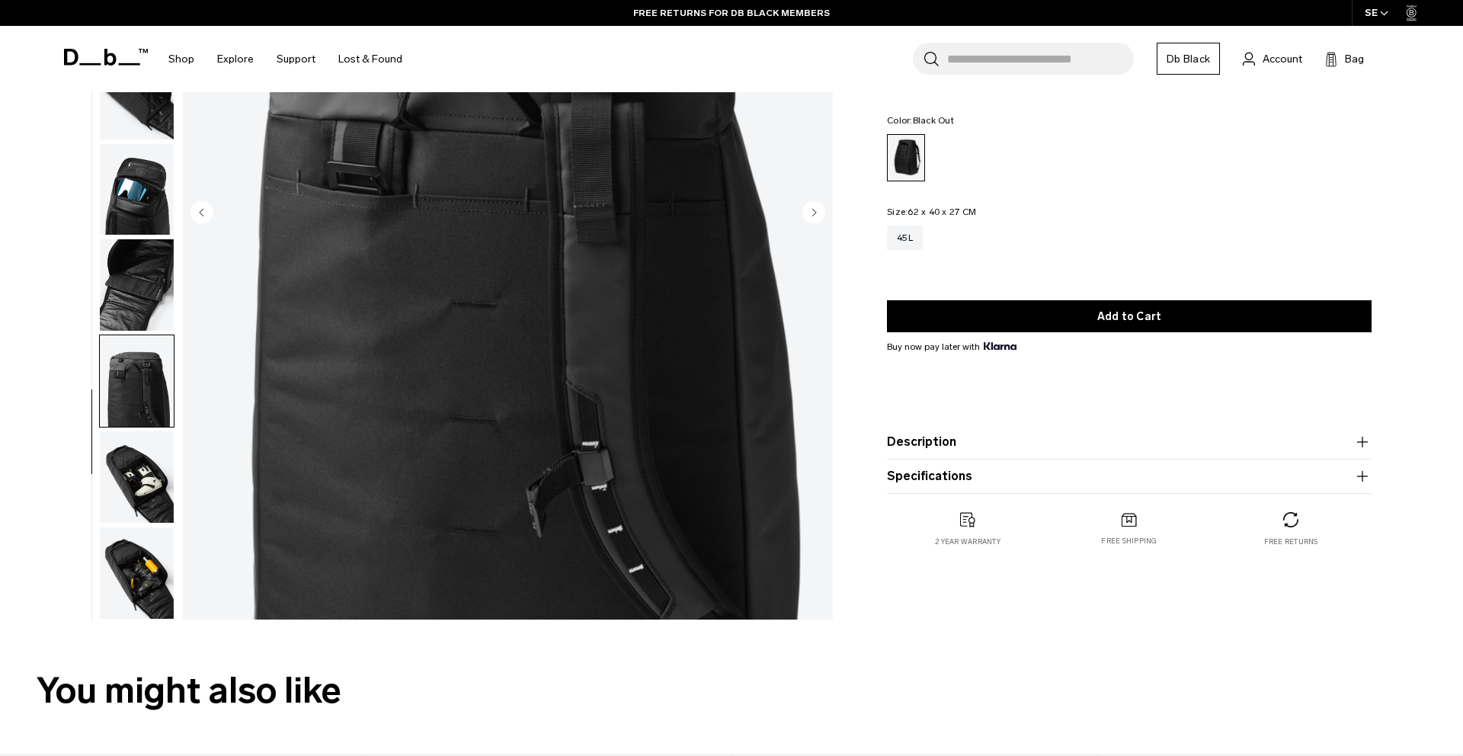
click at [138, 479] on img "button" at bounding box center [137, 476] width 74 height 91
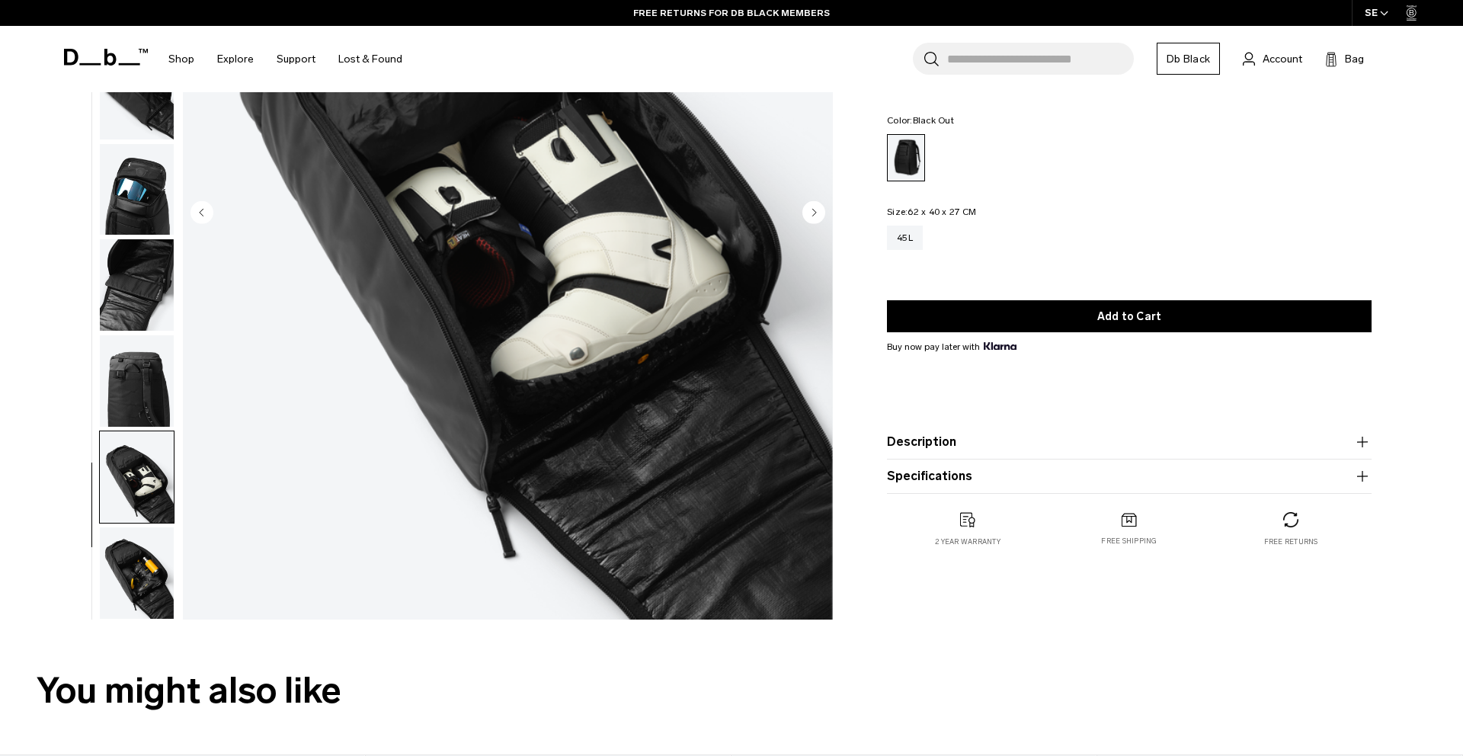
click at [132, 555] on img "button" at bounding box center [137, 572] width 74 height 91
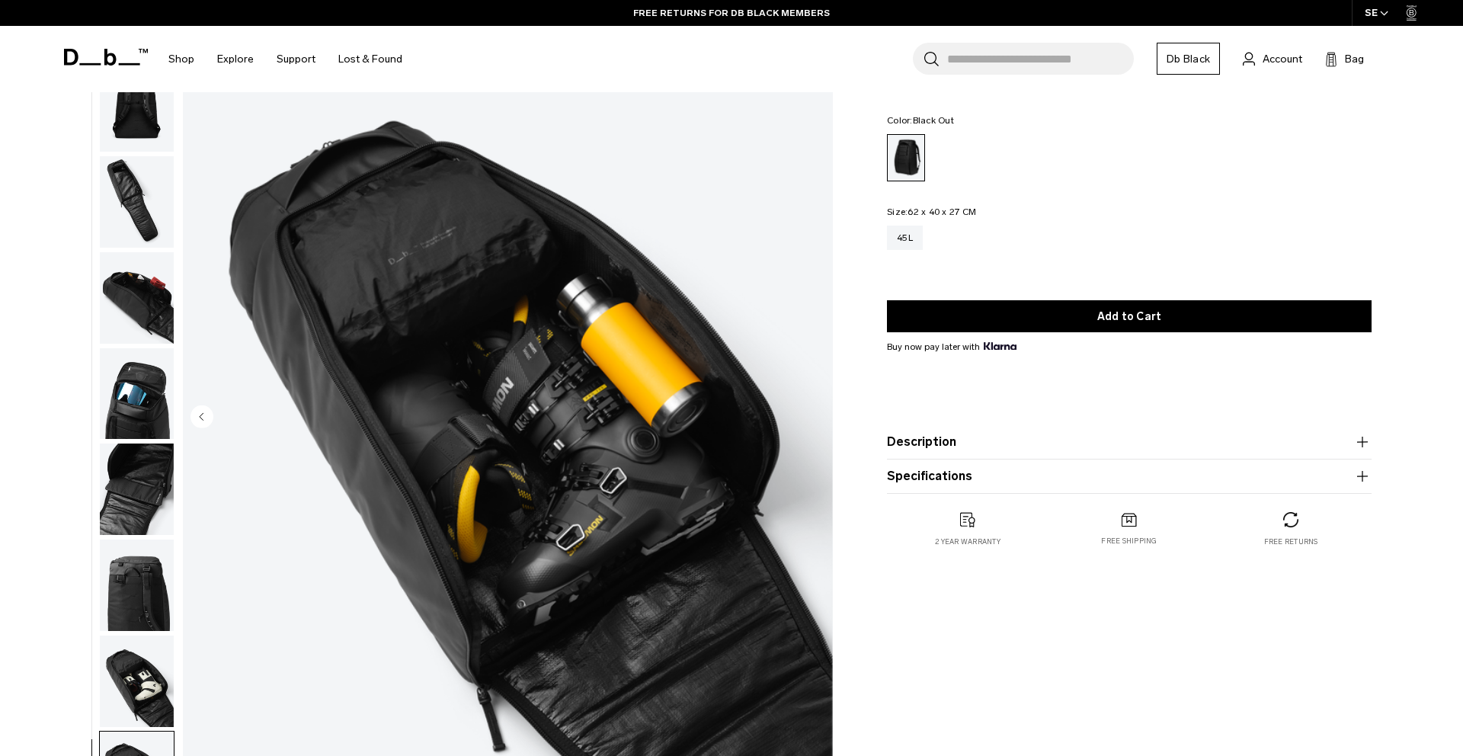
scroll to position [0, 0]
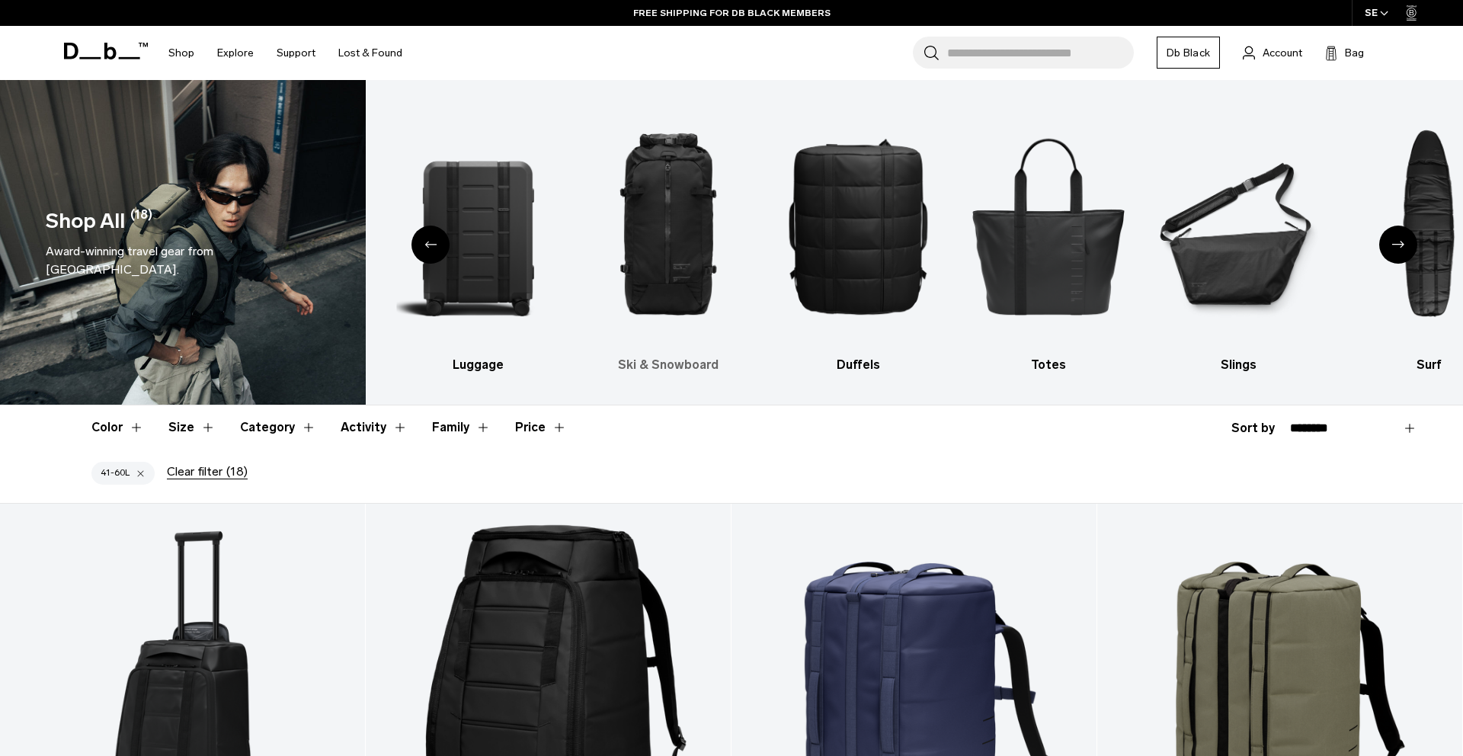
click at [682, 261] on img "3 / 10" at bounding box center [669, 225] width 164 height 245
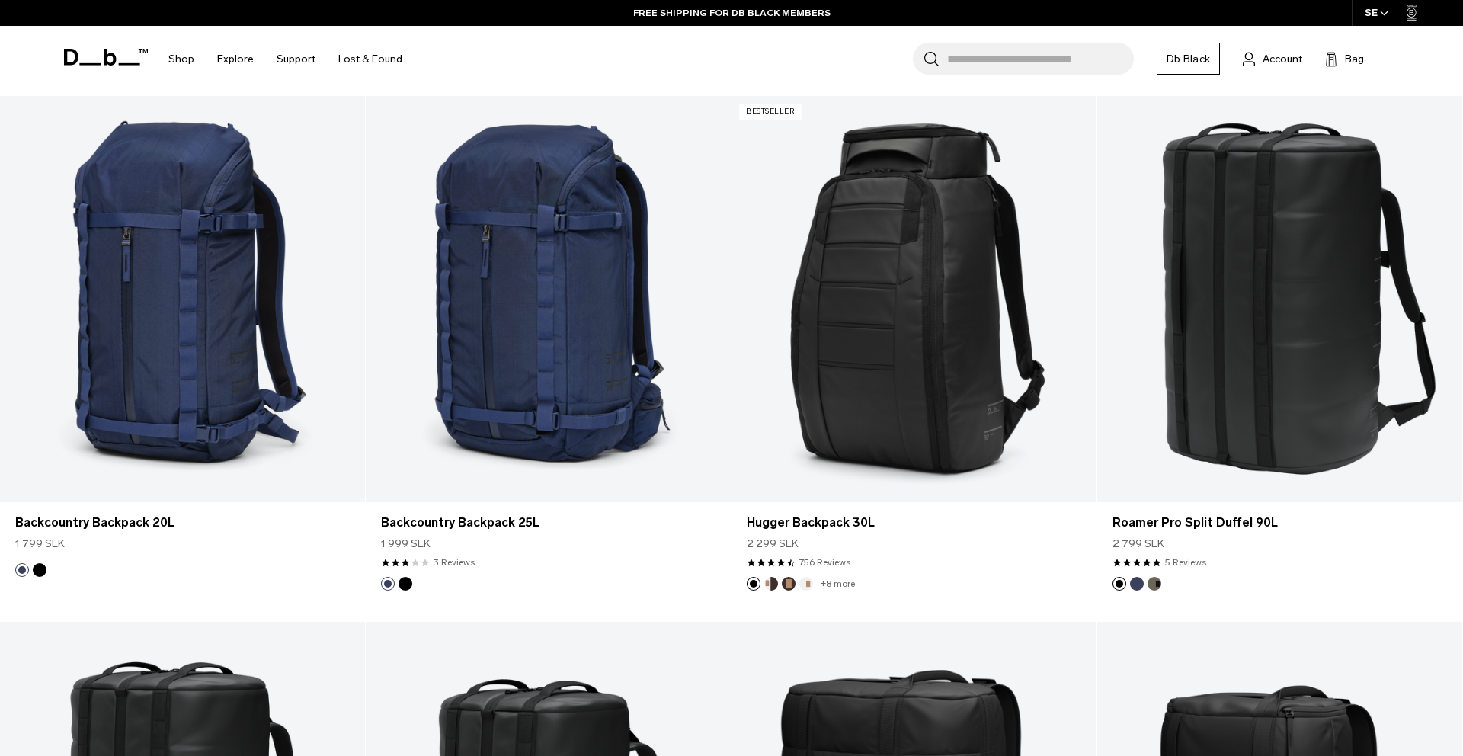
scroll to position [2906, 0]
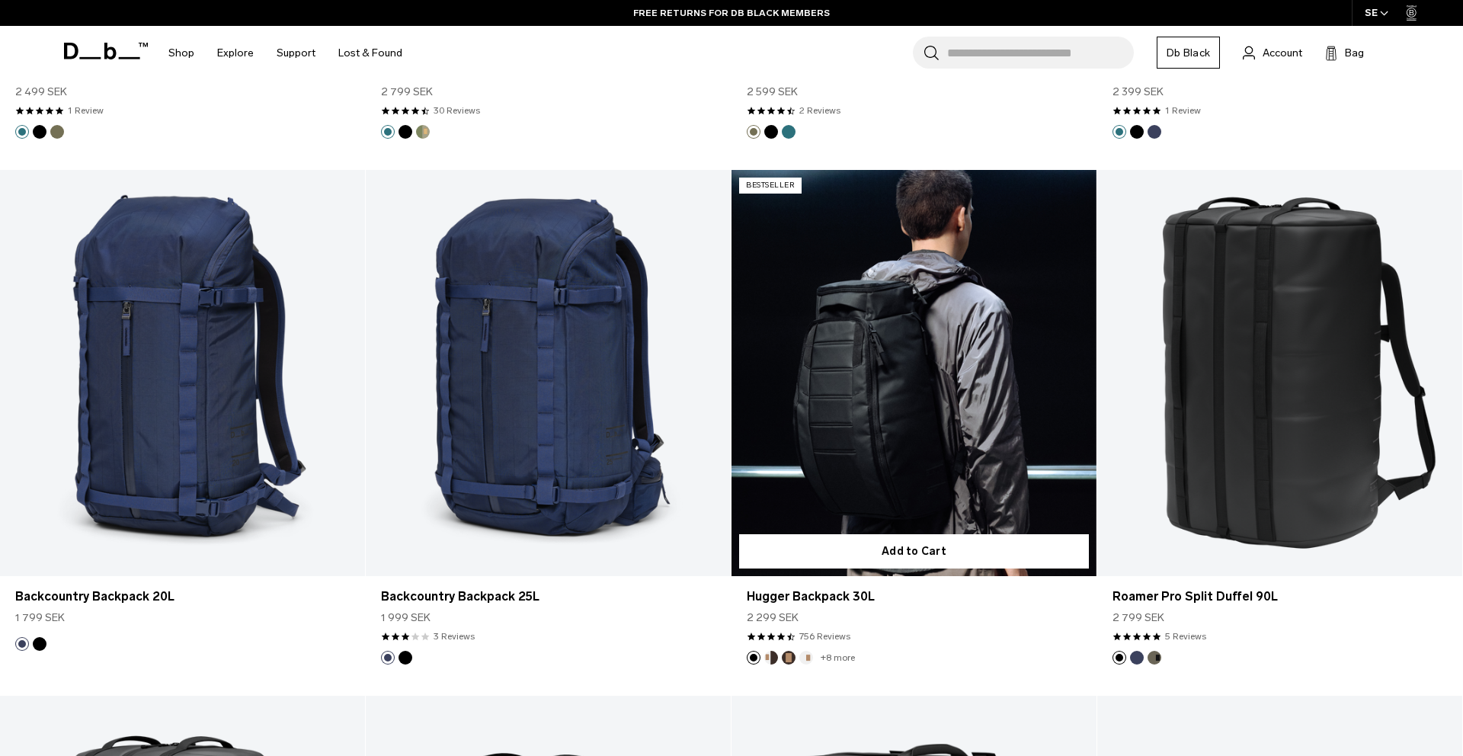
click at [854, 425] on link "Hugger Backpack 30L" at bounding box center [914, 372] width 365 height 405
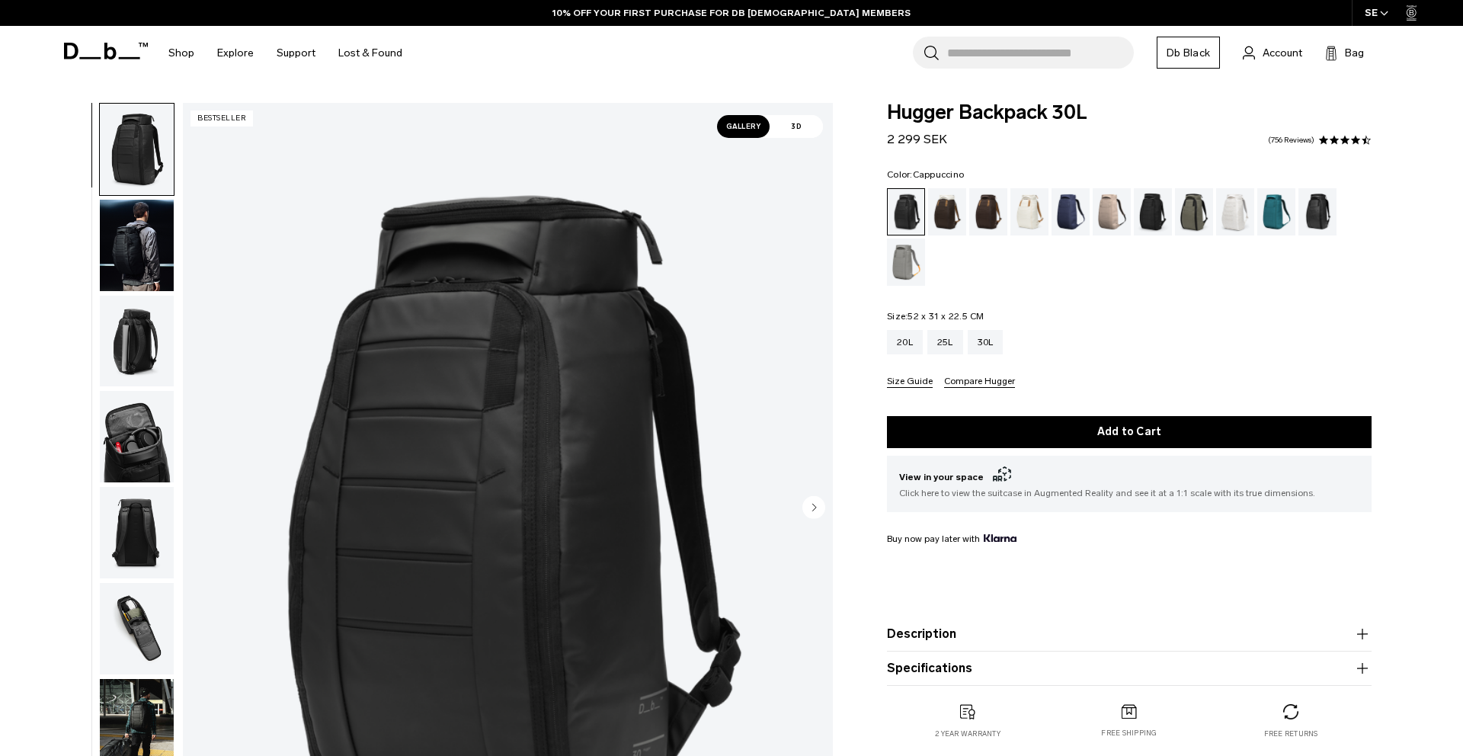
click at [936, 218] on div "Cappuccino" at bounding box center [947, 211] width 39 height 47
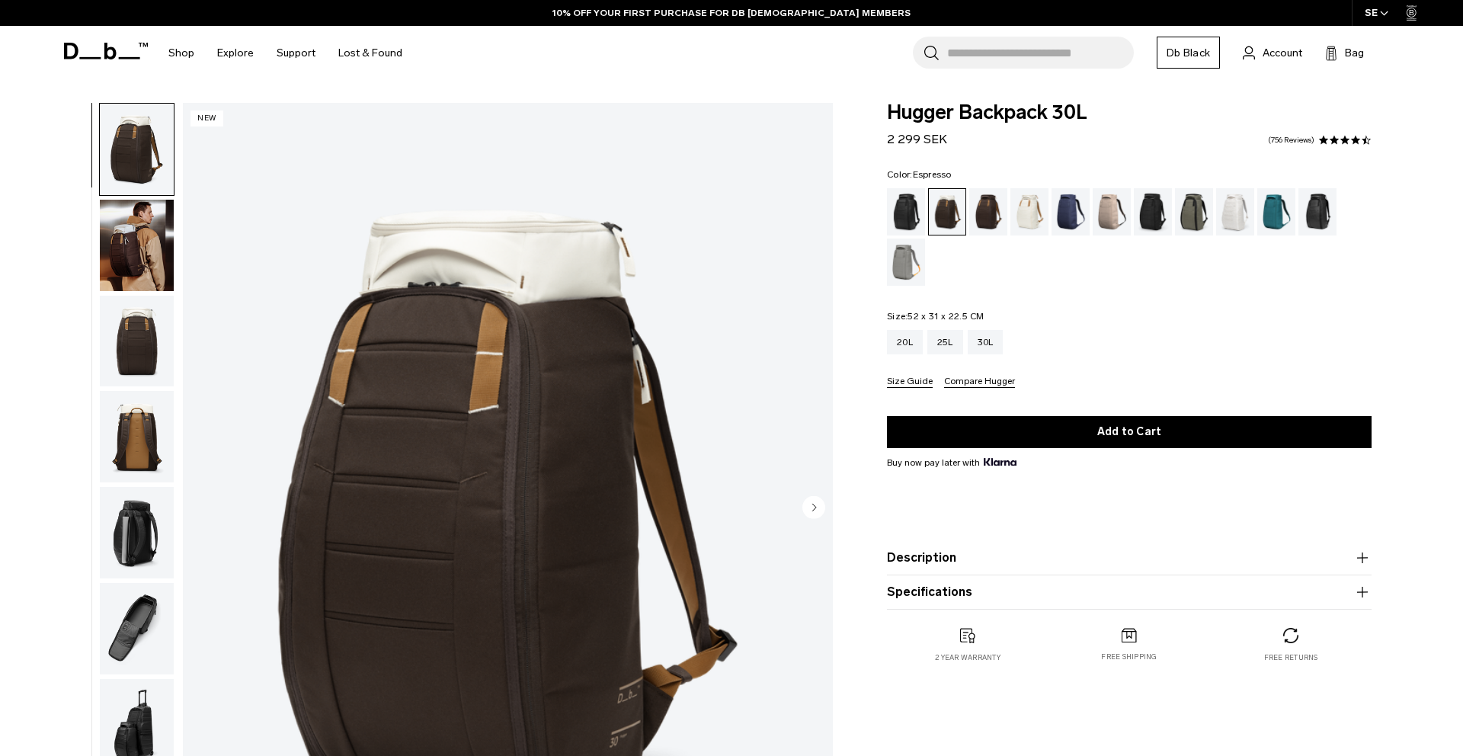
click at [987, 217] on div "Espresso" at bounding box center [988, 211] width 39 height 47
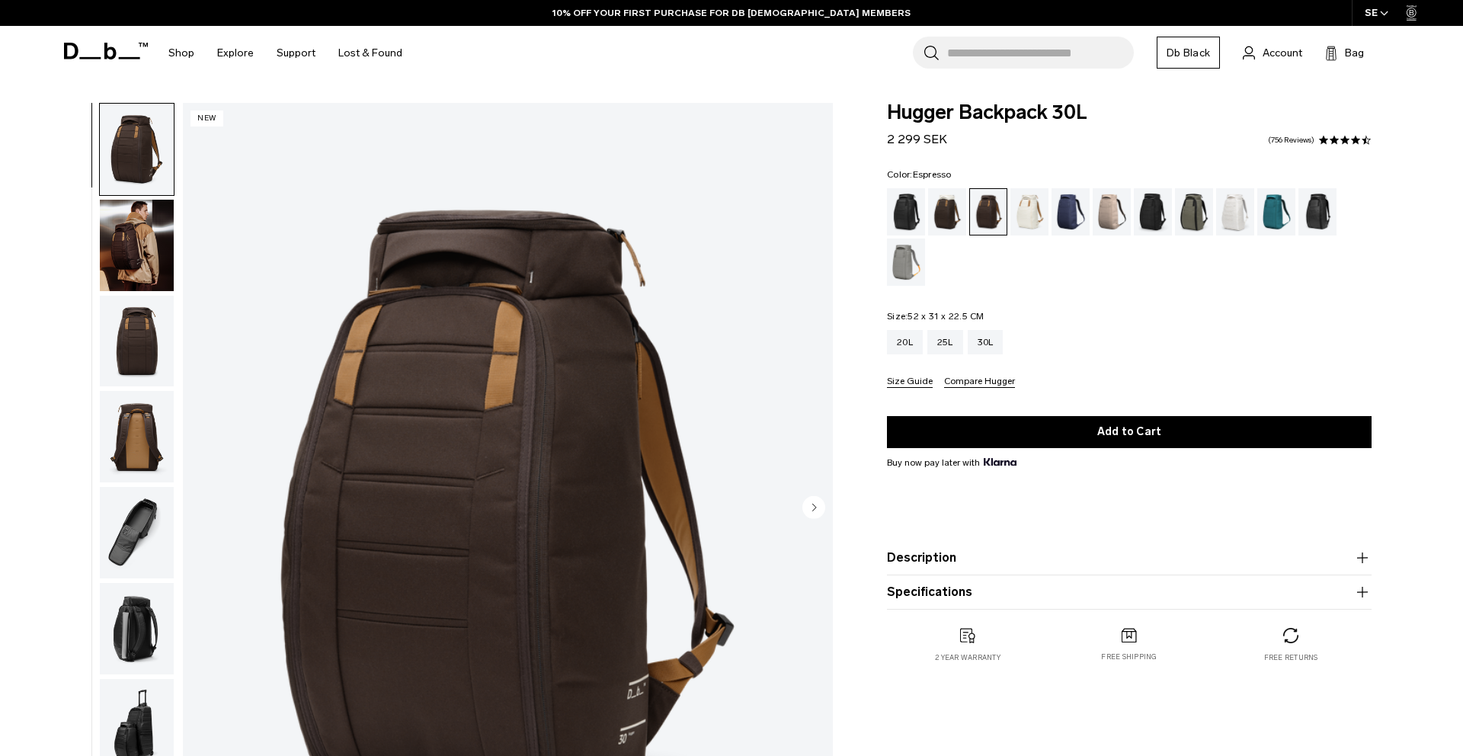
click at [1035, 211] on div "Oatmilk" at bounding box center [1029, 211] width 39 height 47
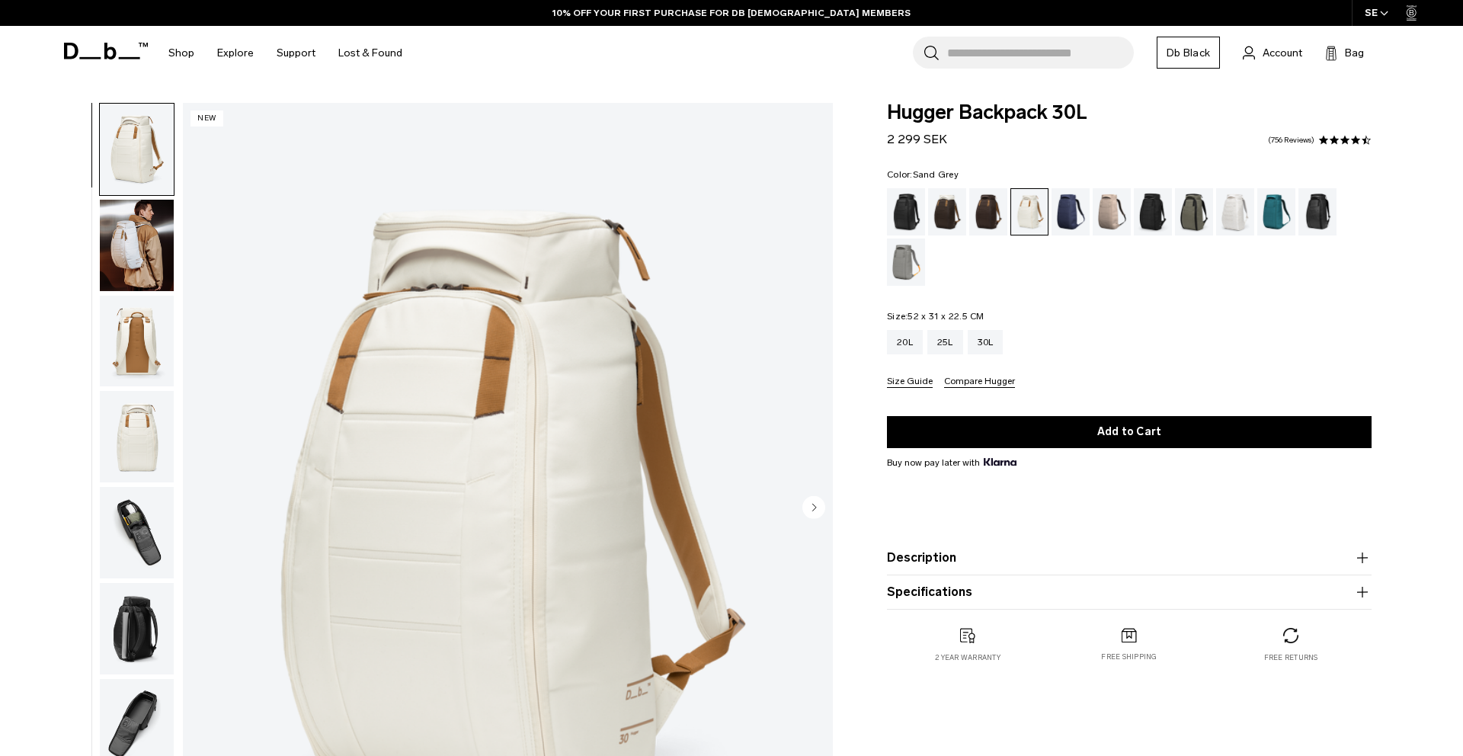
click at [898, 263] on div "Sand Grey" at bounding box center [906, 262] width 39 height 47
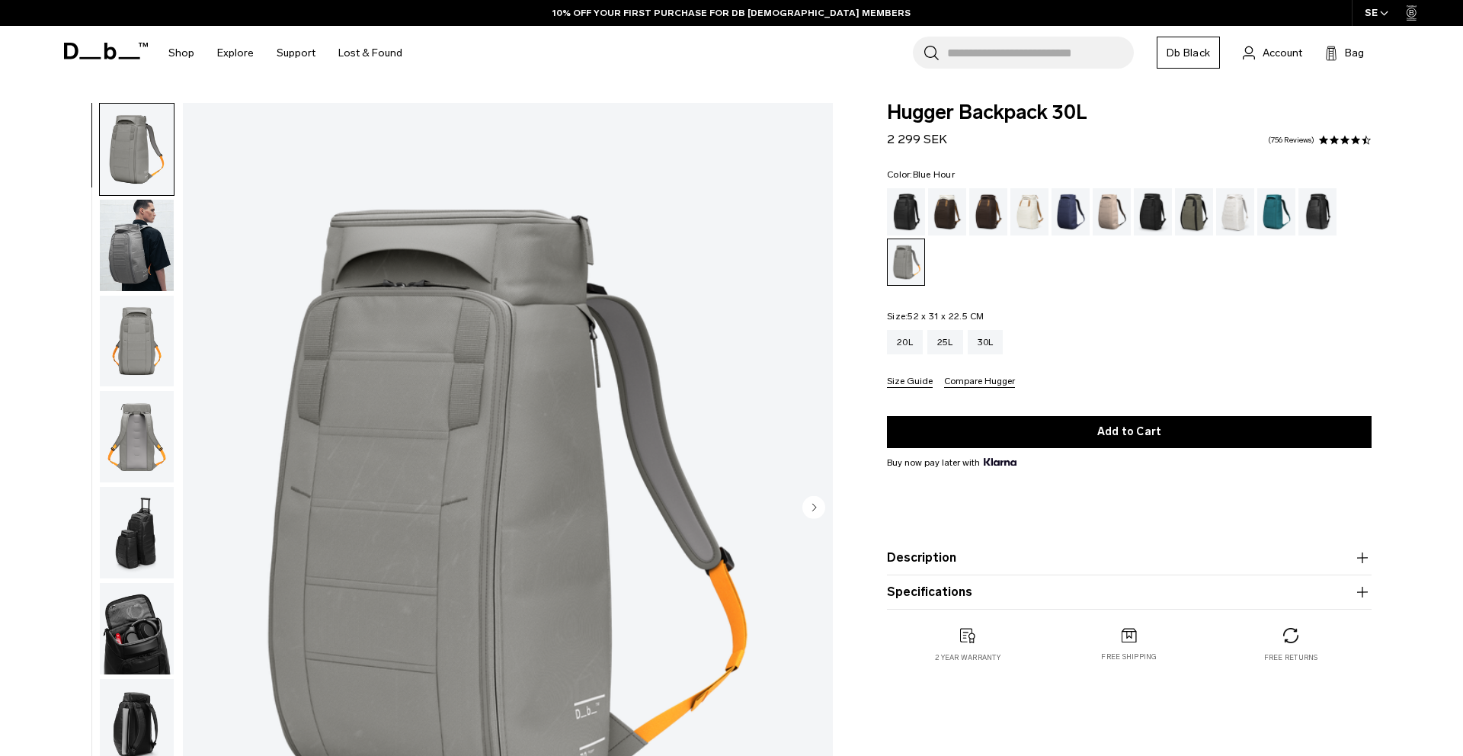
click at [1077, 210] on div "Blue Hour" at bounding box center [1071, 211] width 39 height 47
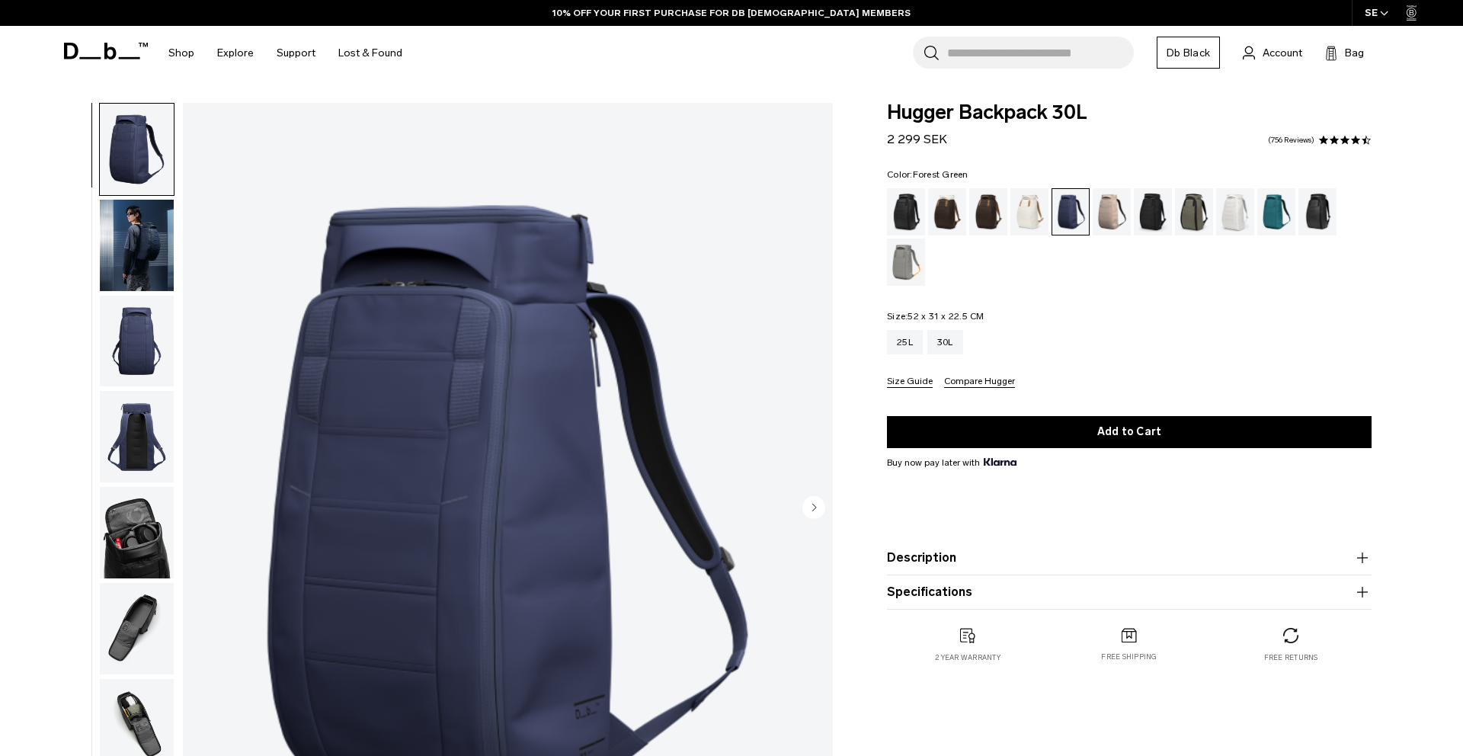
click at [1191, 214] on div "Forest Green" at bounding box center [1194, 211] width 39 height 47
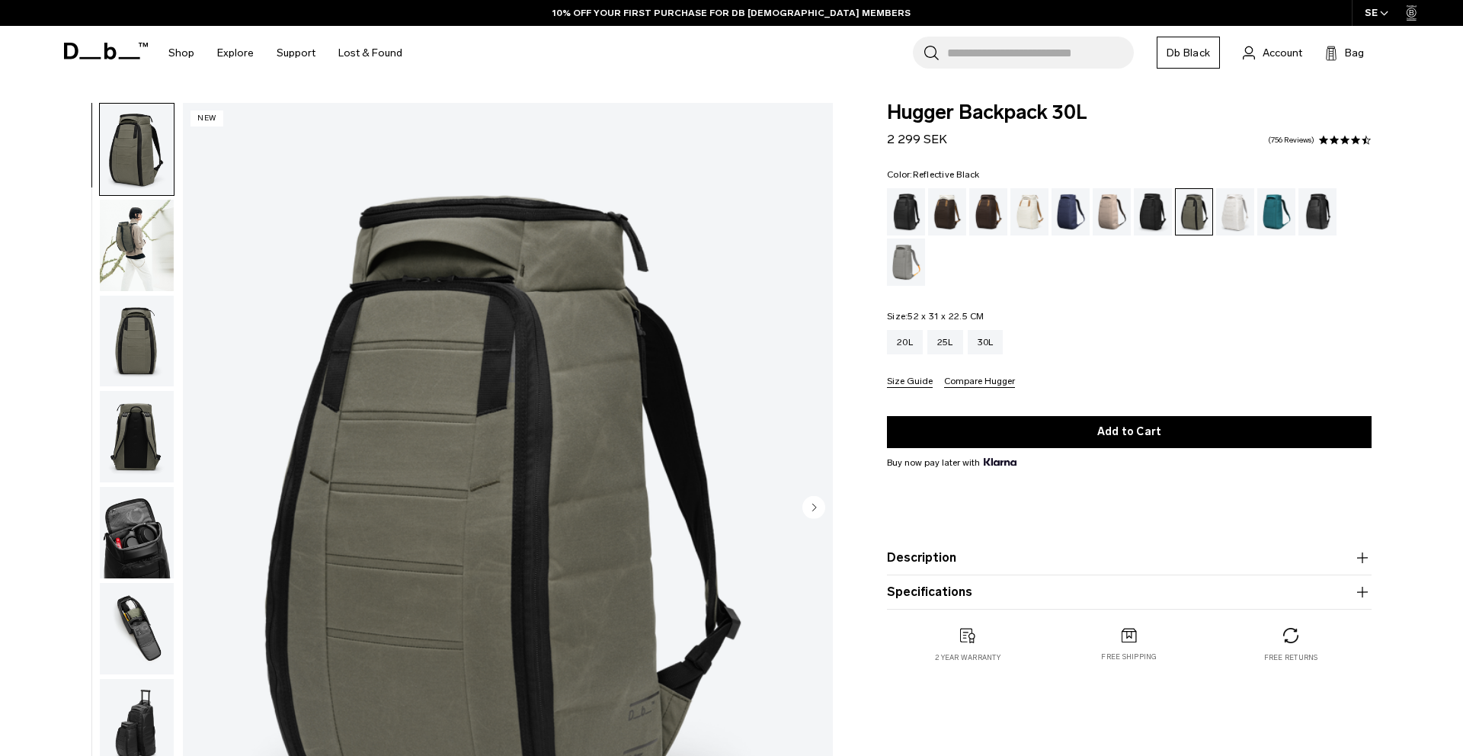
click at [1325, 219] on div "Reflective Black" at bounding box center [1317, 211] width 39 height 47
